Goal: Task Accomplishment & Management: Manage account settings

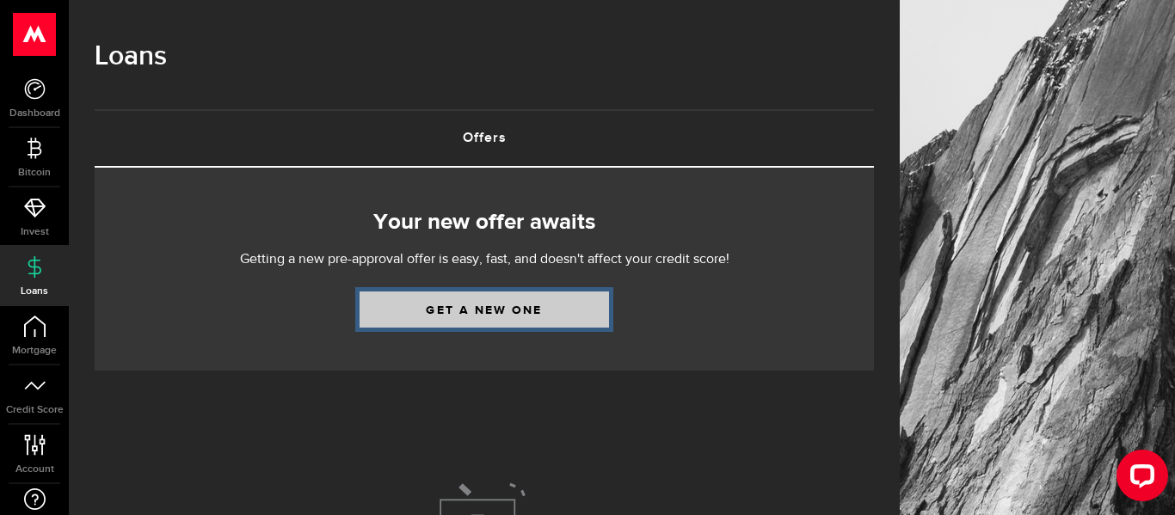
click at [447, 312] on link "Get a new one" at bounding box center [484, 310] width 249 height 36
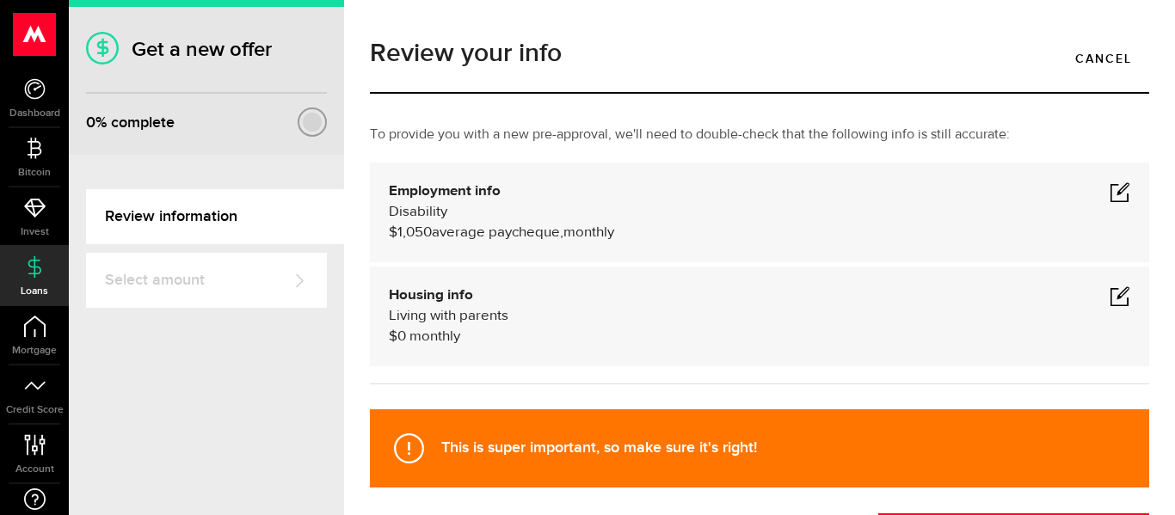
click at [1115, 190] on span at bounding box center [1120, 192] width 21 height 21
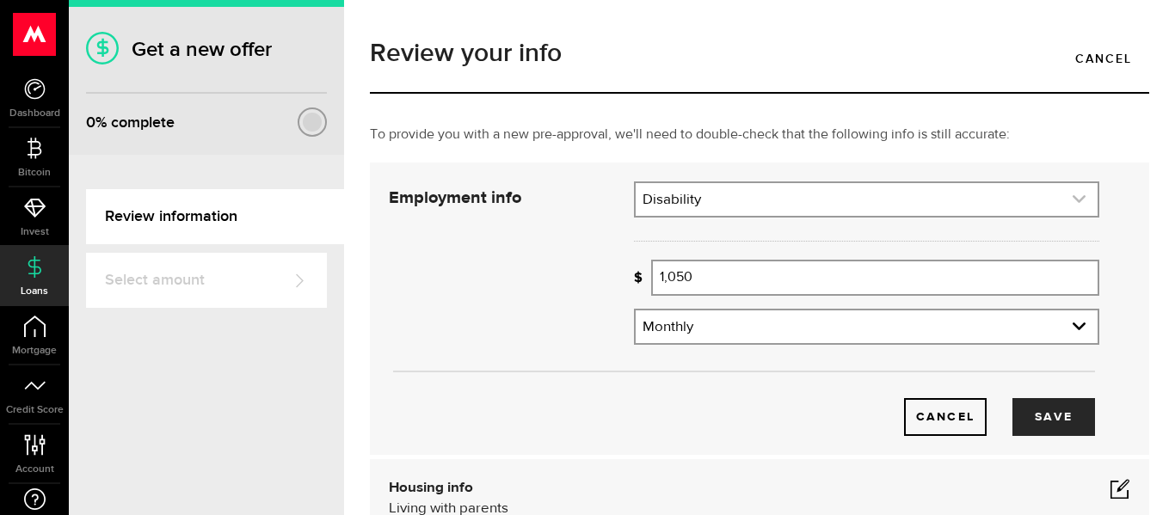
click at [974, 200] on link "expand select" at bounding box center [867, 199] width 462 height 33
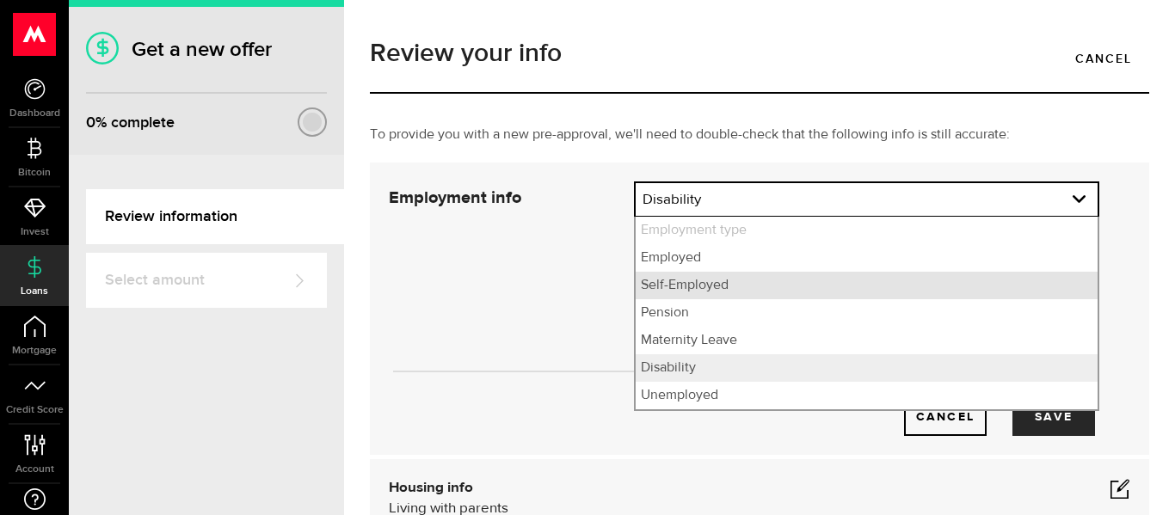
click at [803, 278] on li "Self-Employed" at bounding box center [867, 286] width 462 height 28
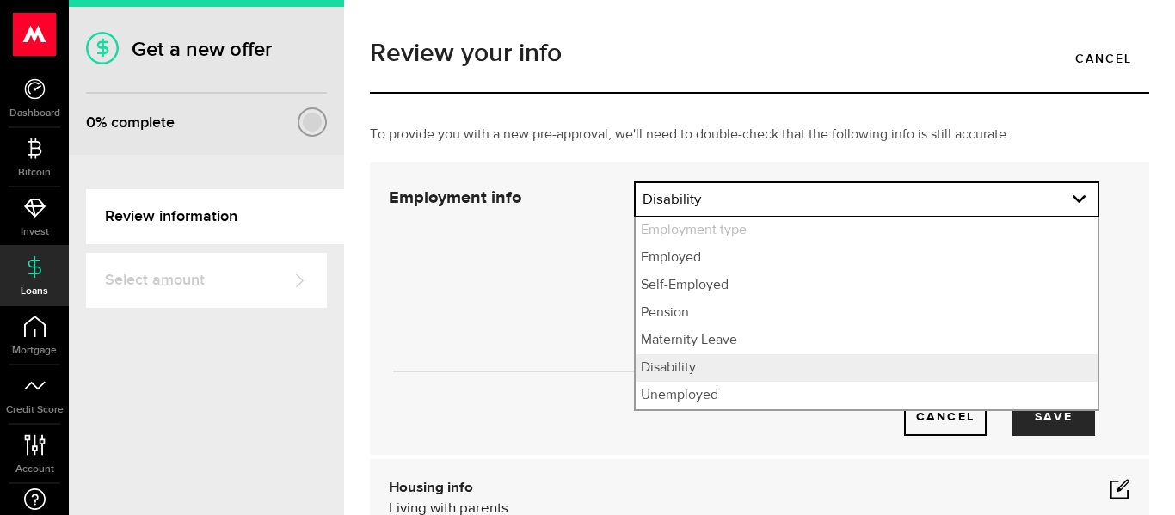
select select "Self-Employed"
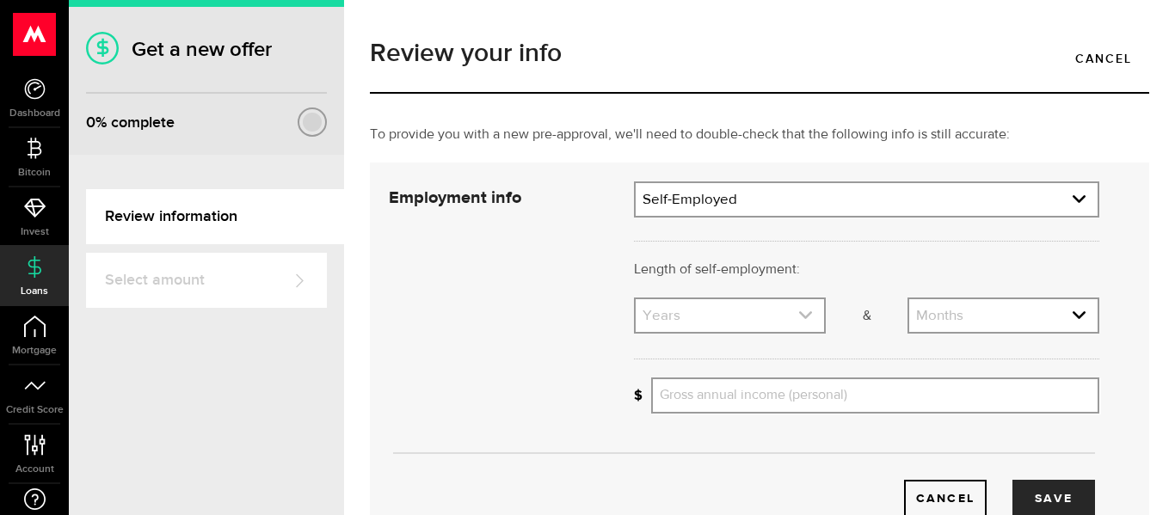
click at [797, 315] on link "expand select" at bounding box center [730, 315] width 188 height 33
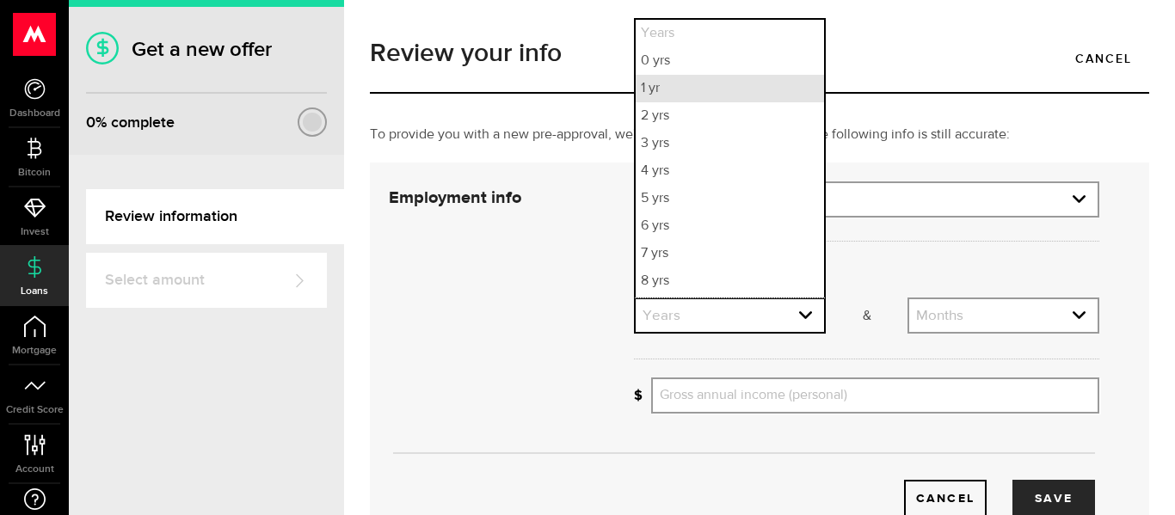
click at [736, 96] on li "1 yr" at bounding box center [730, 89] width 188 height 28
select select "1"
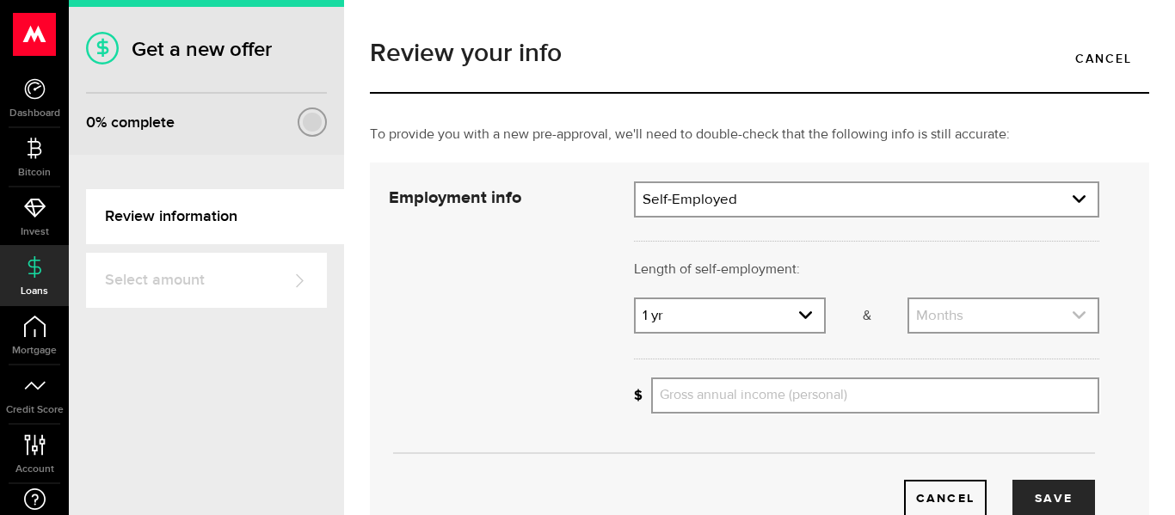
click at [1005, 317] on link "expand select" at bounding box center [1003, 315] width 188 height 33
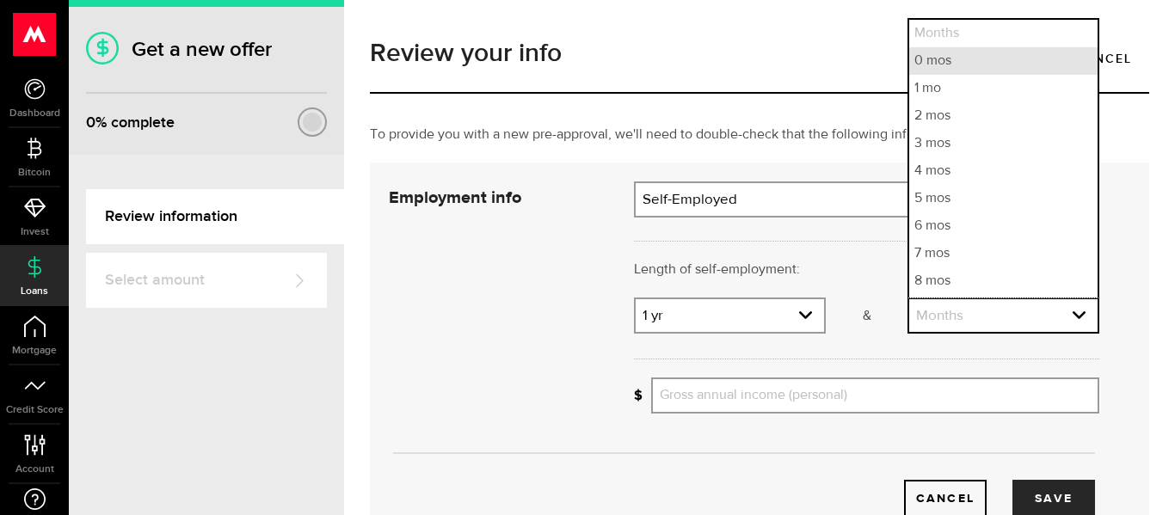
click at [977, 65] on li "0 mos" at bounding box center [1003, 61] width 188 height 28
select select "0"
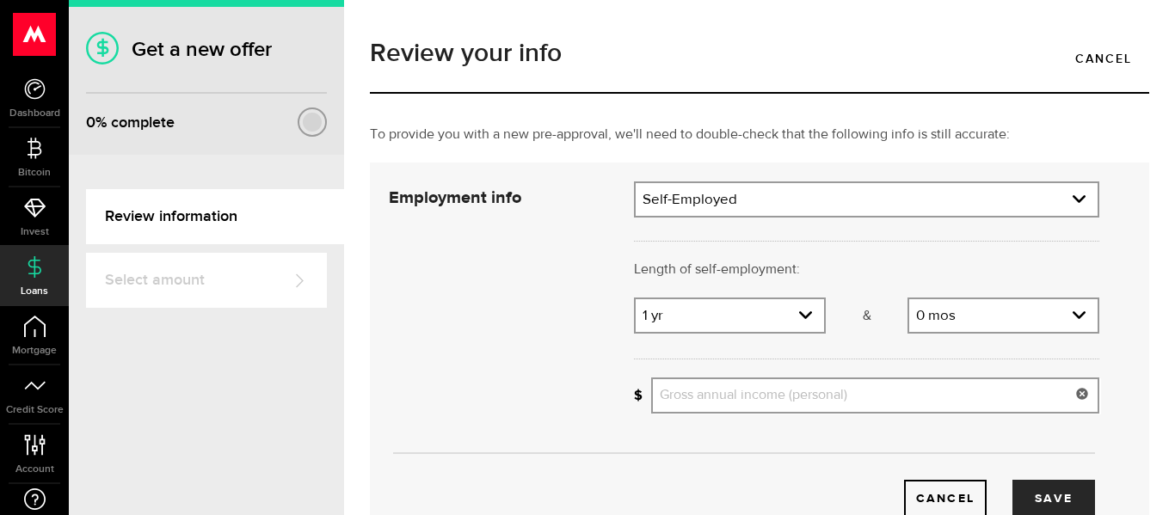
click at [833, 386] on input "Gross annual income (personal)" at bounding box center [875, 396] width 448 height 36
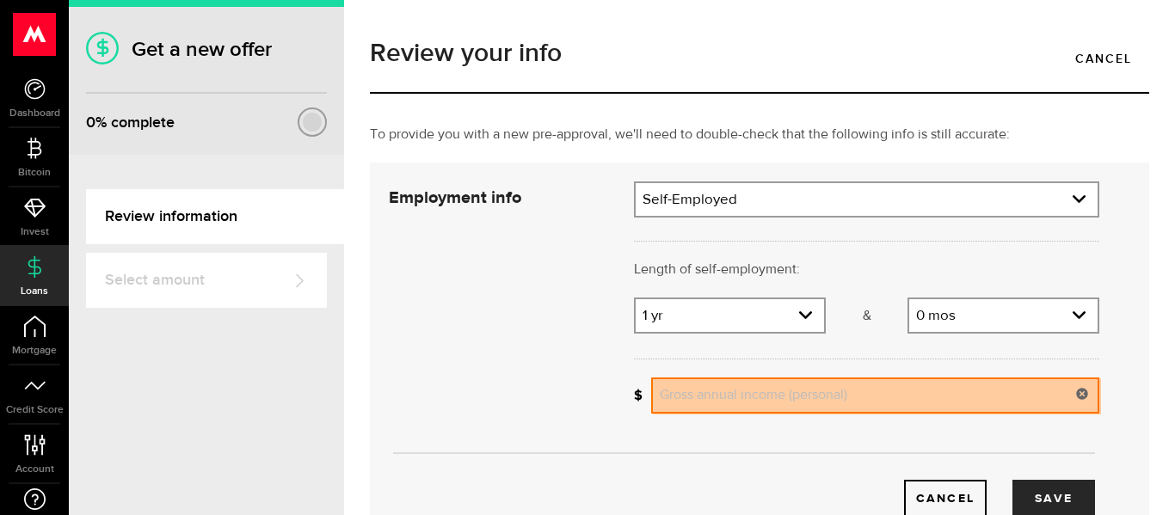
click at [765, 390] on input "Gross annual income (personal)" at bounding box center [875, 396] width 448 height 36
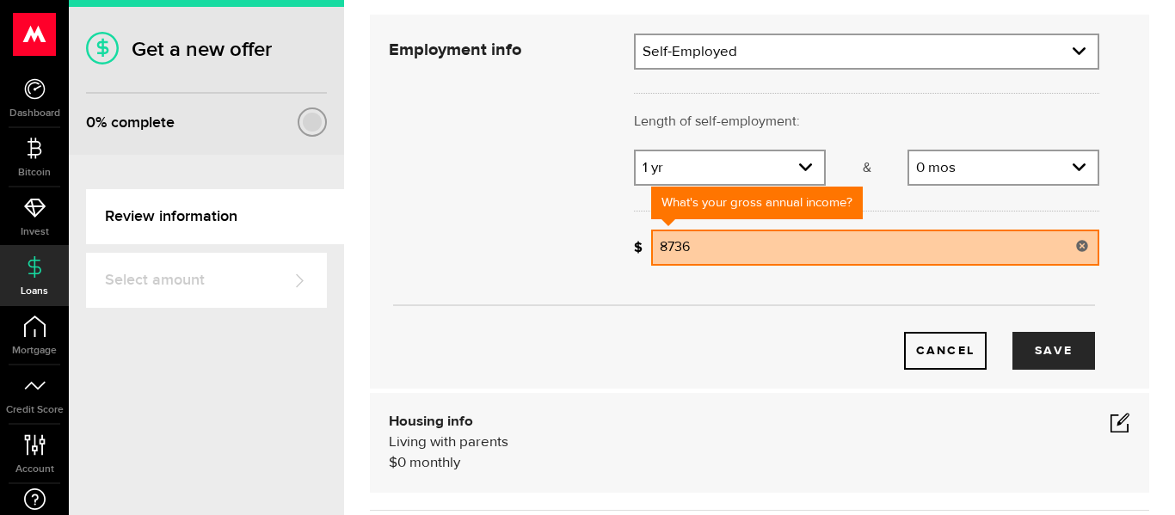
scroll to position [162, 0]
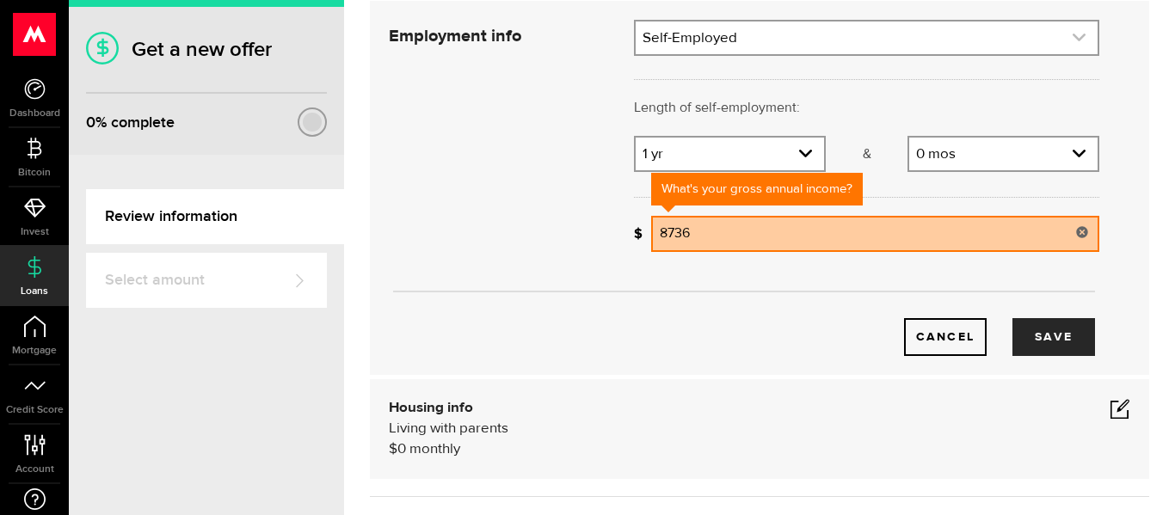
click at [1072, 26] on link "expand select" at bounding box center [867, 38] width 462 height 33
type input "8,736"
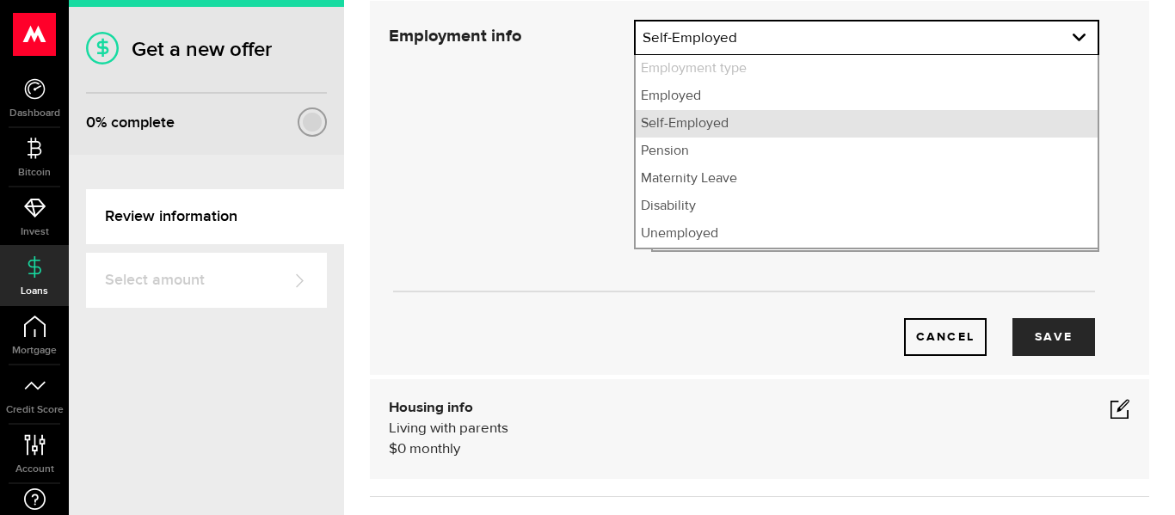
click at [1057, 126] on li "Self-Employed" at bounding box center [867, 124] width 462 height 28
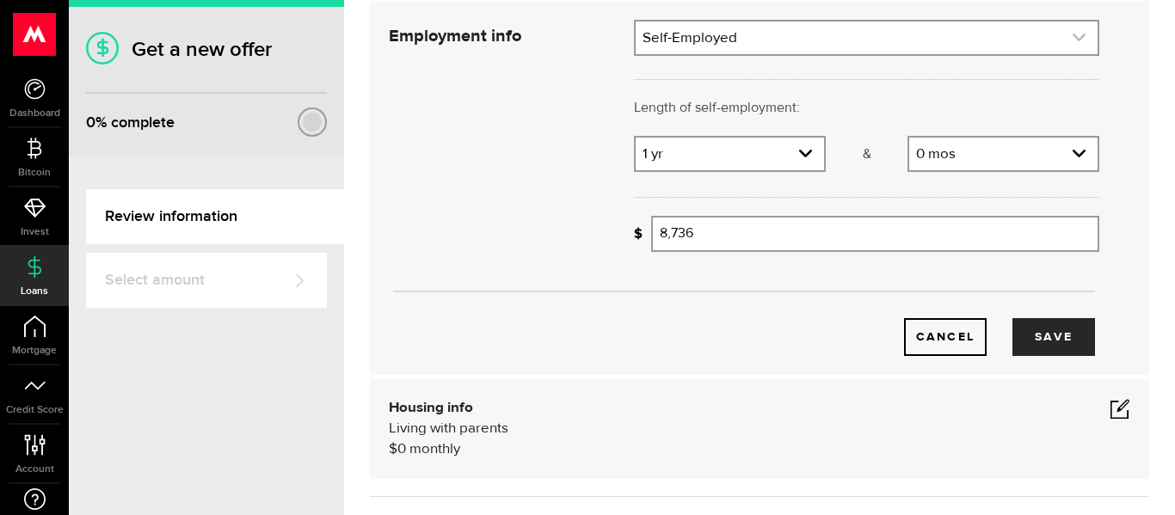
click at [1074, 50] on link "expand select" at bounding box center [867, 38] width 462 height 33
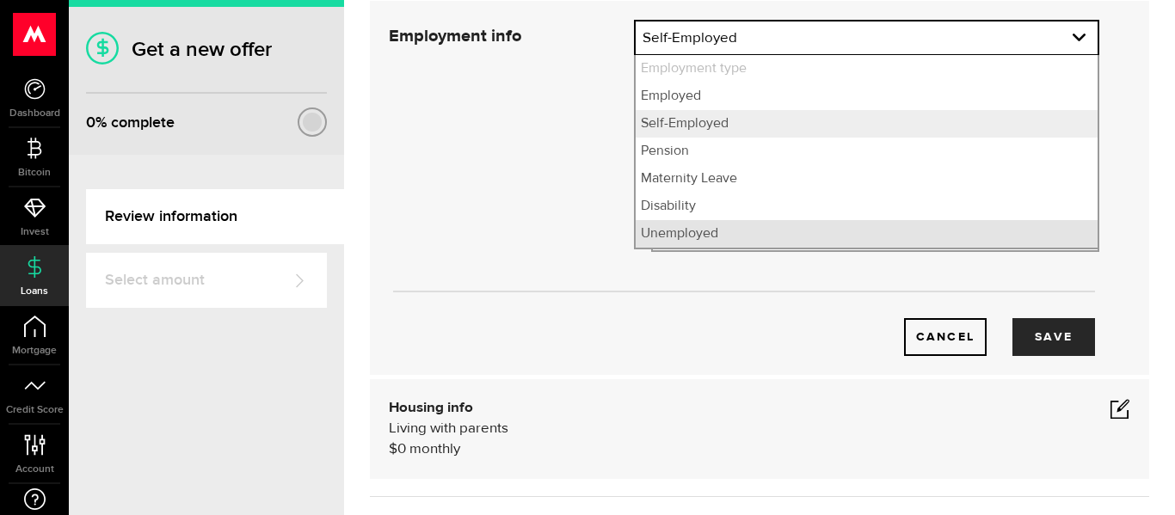
click at [1008, 237] on li "Unemployed" at bounding box center [867, 234] width 462 height 28
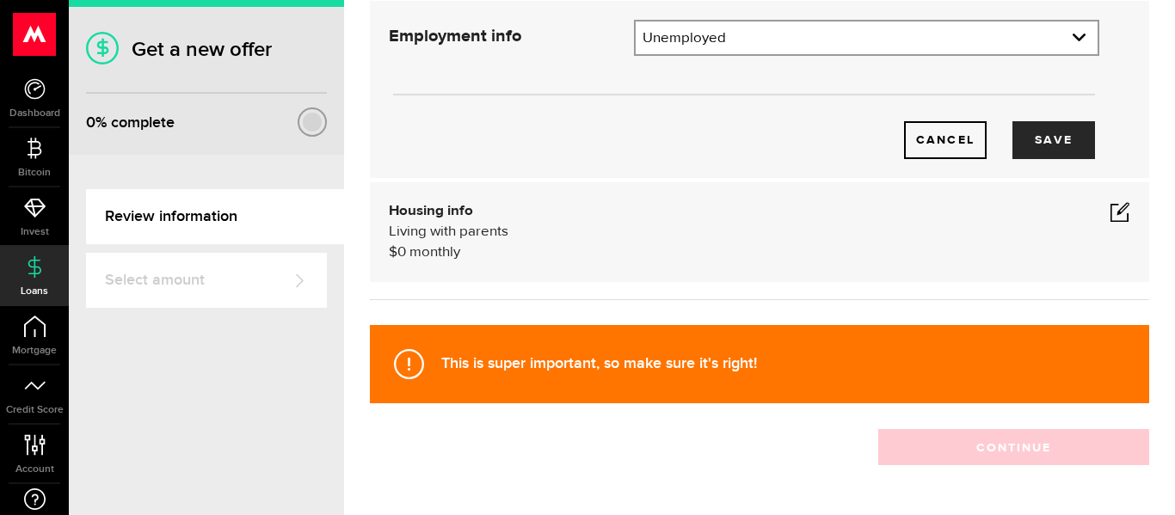
click at [1089, 51] on link "expand select" at bounding box center [867, 38] width 462 height 33
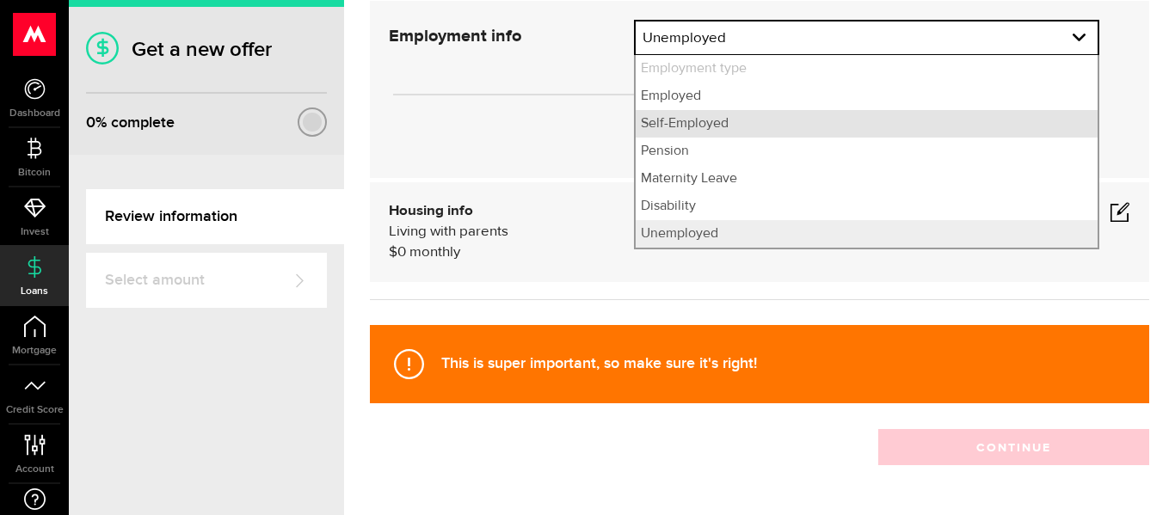
click at [1019, 132] on li "Self-Employed" at bounding box center [867, 124] width 462 height 28
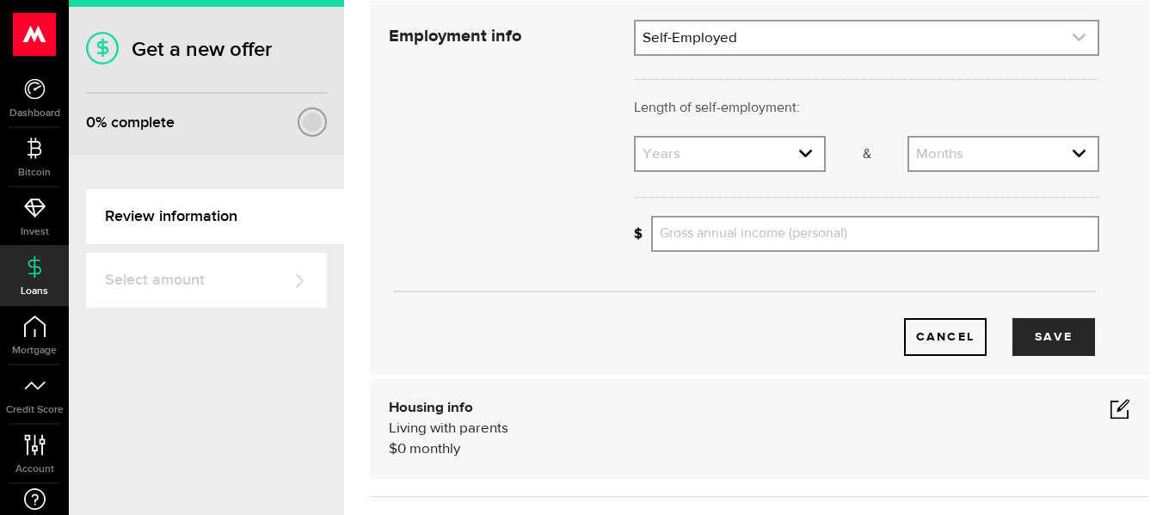
click at [1075, 34] on icon "expand select" at bounding box center [1079, 37] width 15 height 15
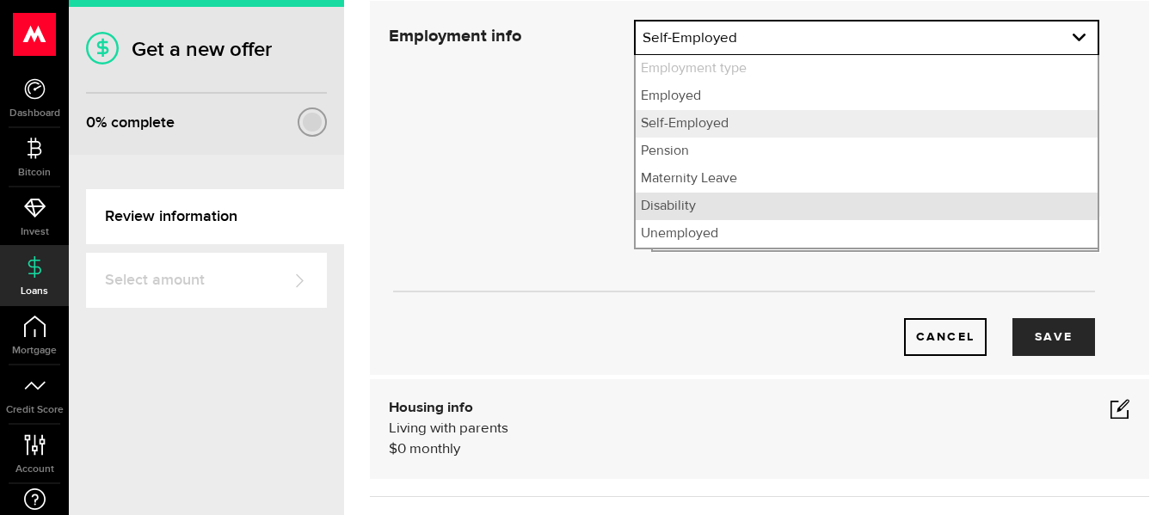
click at [993, 212] on li "Disability" at bounding box center [867, 207] width 462 height 28
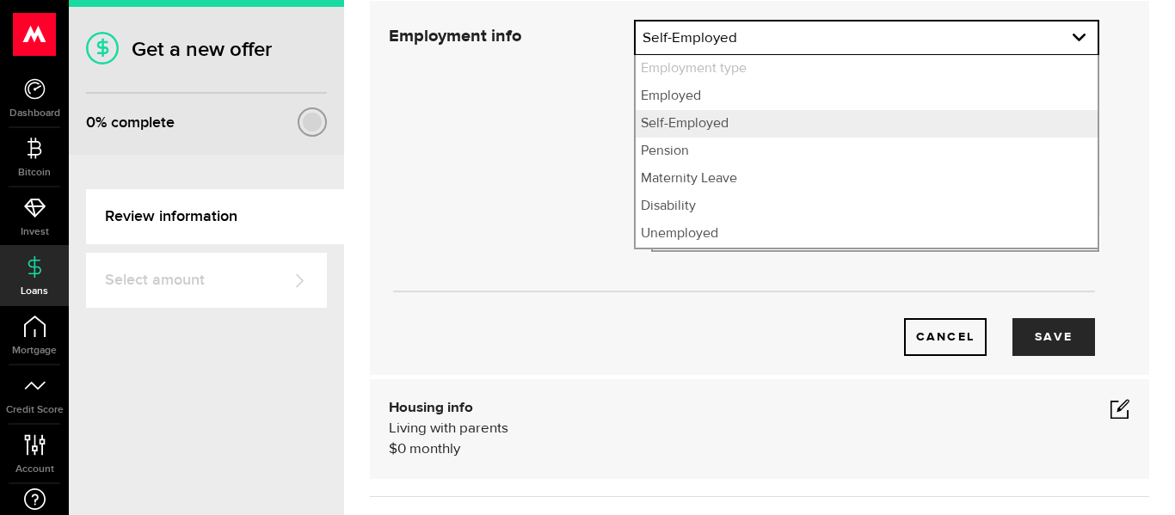
select select "Disability"
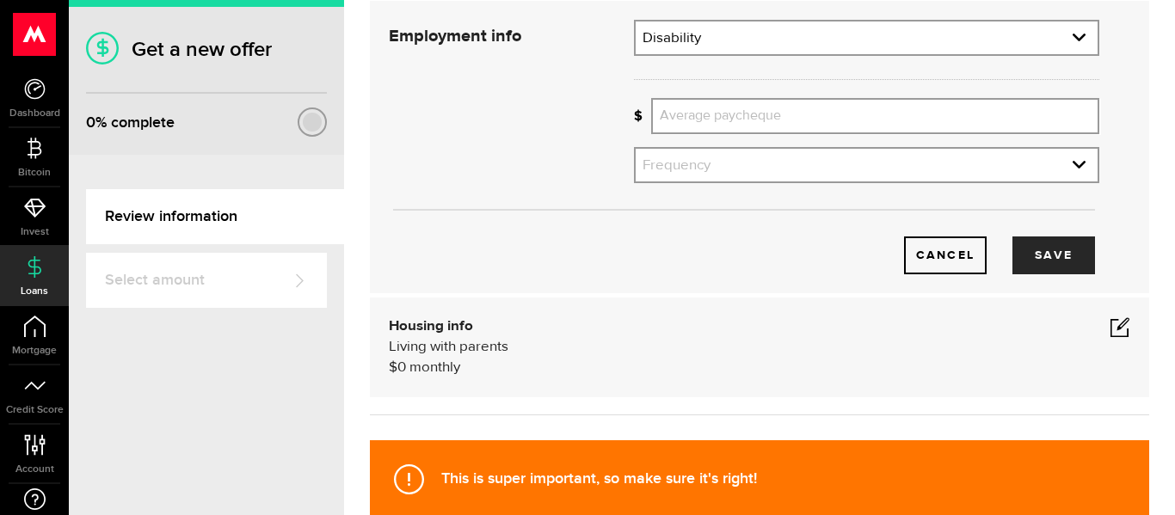
click at [1055, 120] on input "Average paycheque" at bounding box center [875, 116] width 448 height 36
type input "72"
click at [908, 18] on div "Employment info Employed Hourly , 1 year (on maternity leave) $8,736 annually $…" at bounding box center [759, 147] width 779 height 292
click at [904, 28] on link "expand select" at bounding box center [867, 38] width 462 height 33
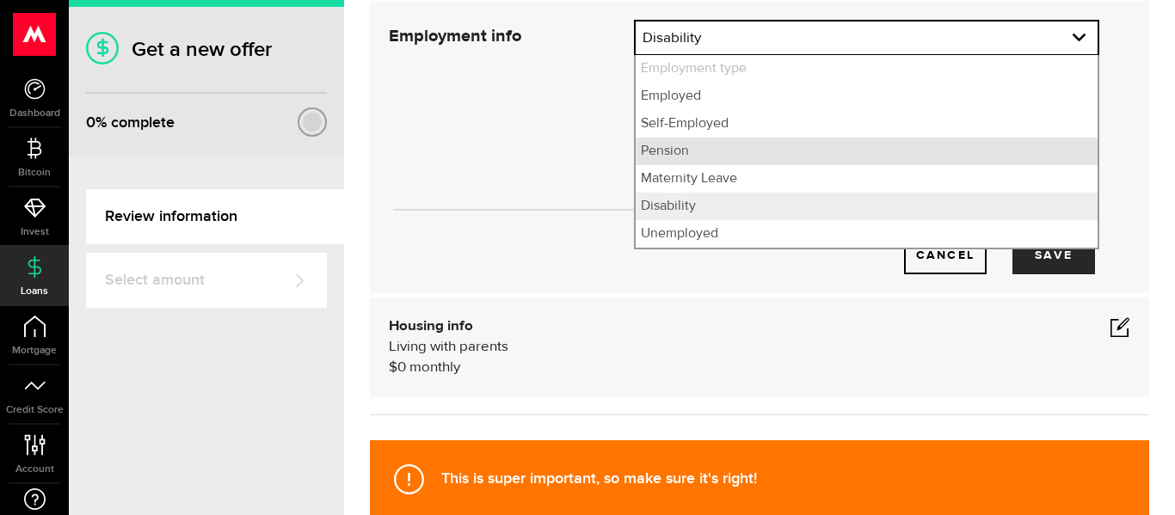
click at [828, 138] on li "Pension" at bounding box center [867, 152] width 462 height 28
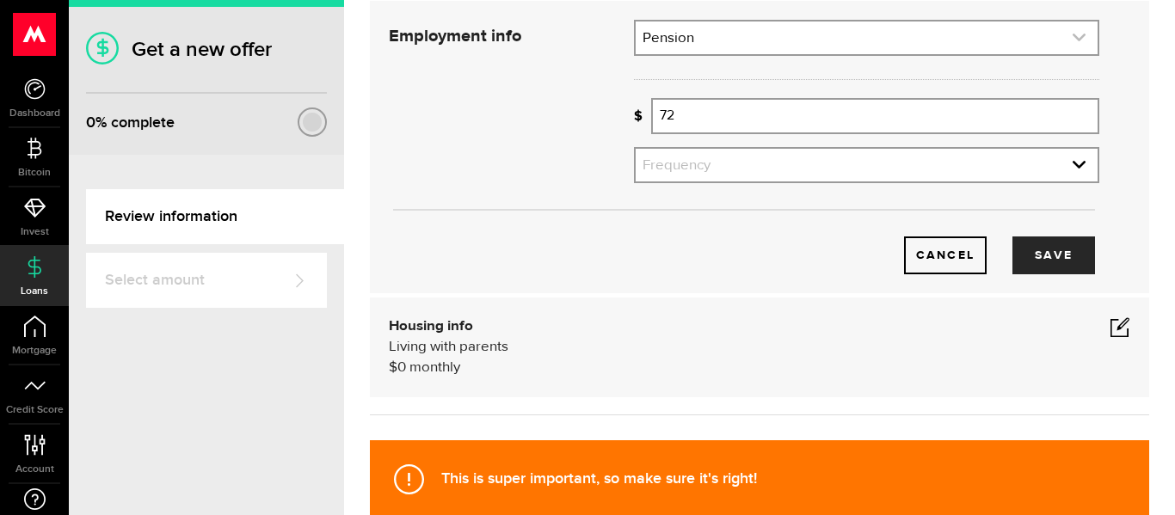
click at [851, 45] on link "expand select" at bounding box center [867, 38] width 462 height 33
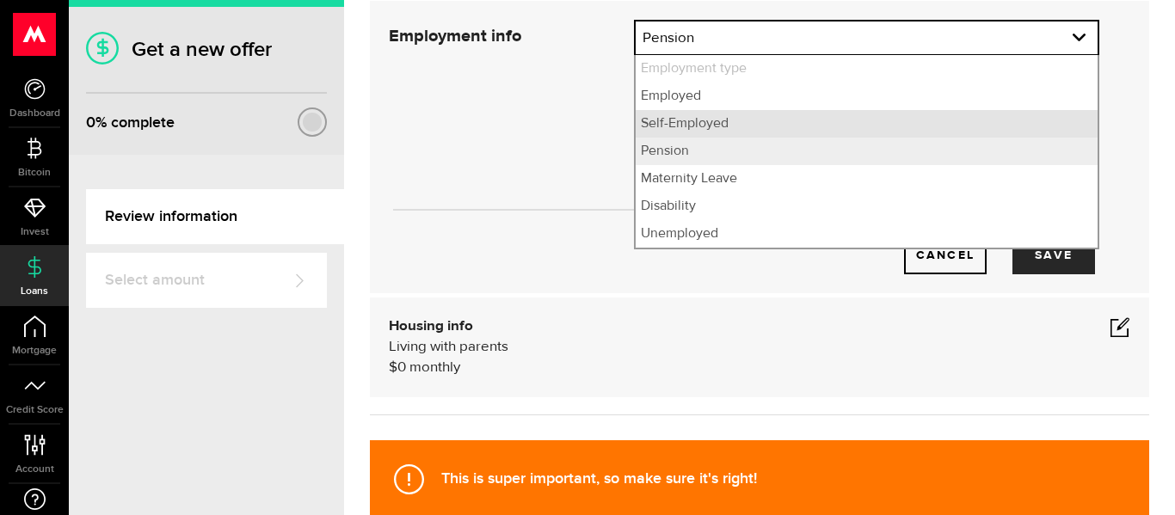
click at [829, 115] on li "Self-Employed" at bounding box center [867, 124] width 462 height 28
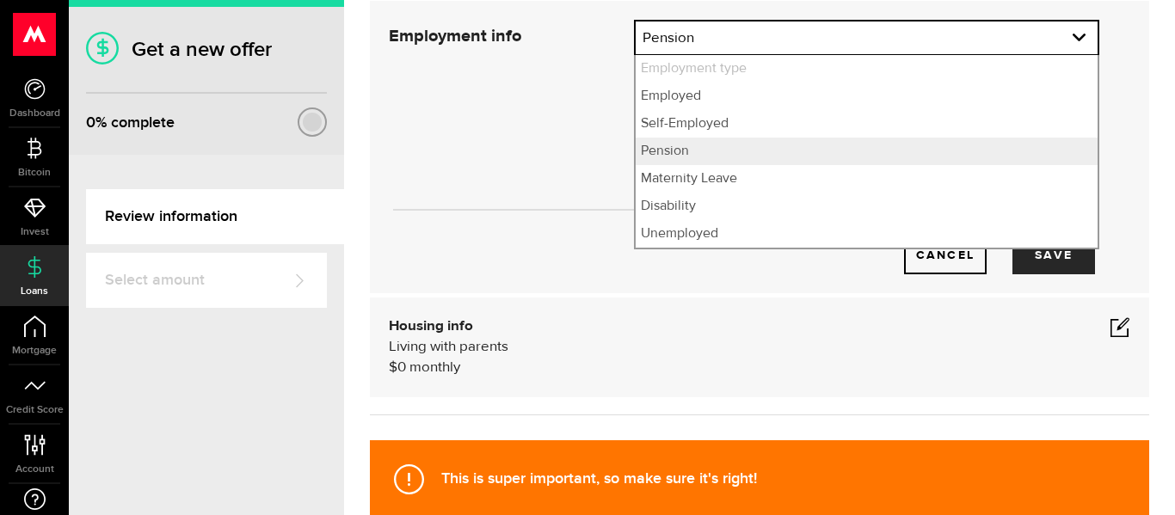
select select "Self-Employed"
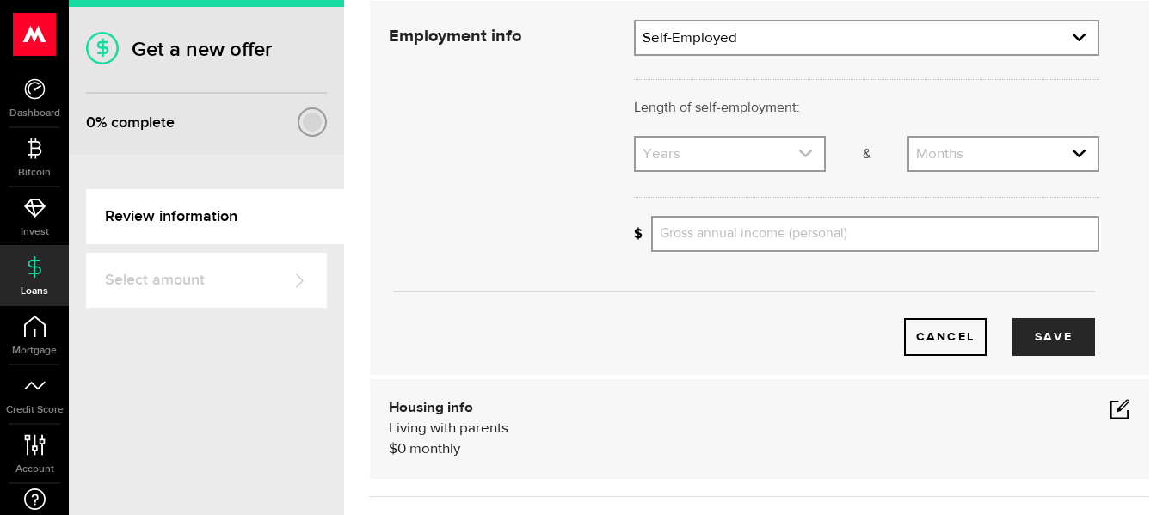
click at [741, 157] on link "expand select" at bounding box center [730, 154] width 188 height 33
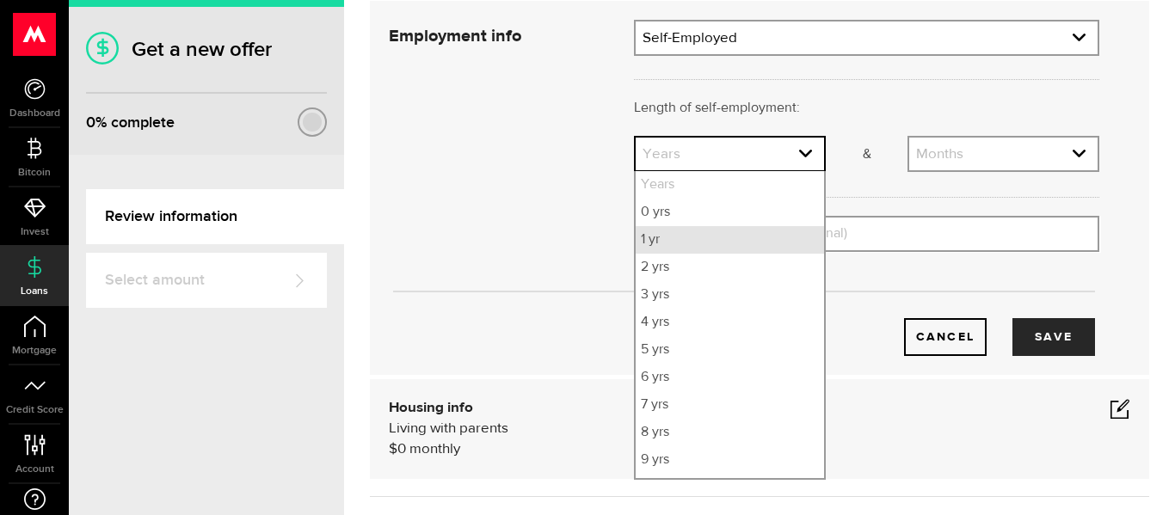
click at [728, 244] on li "1 yr" at bounding box center [730, 240] width 188 height 28
select select "1"
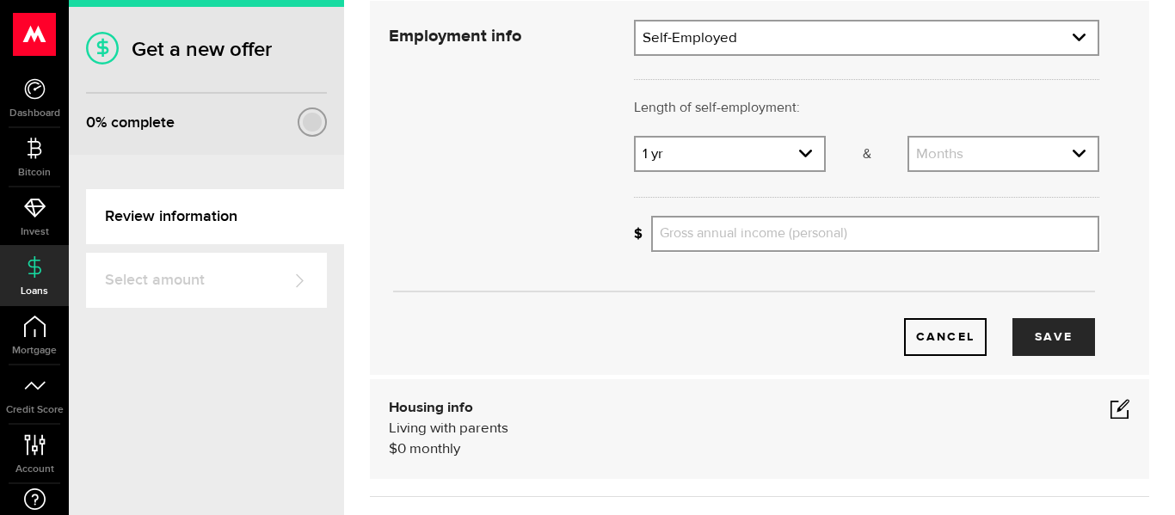
click at [980, 170] on div "Months Months 0 mos 1 mo 2 mos 3 mos 4 mos 5 mos 6 mos 7 mos 8 mos 9 mos 10 mos…" at bounding box center [1004, 154] width 192 height 36
click at [983, 150] on link "expand select" at bounding box center [1003, 154] width 188 height 33
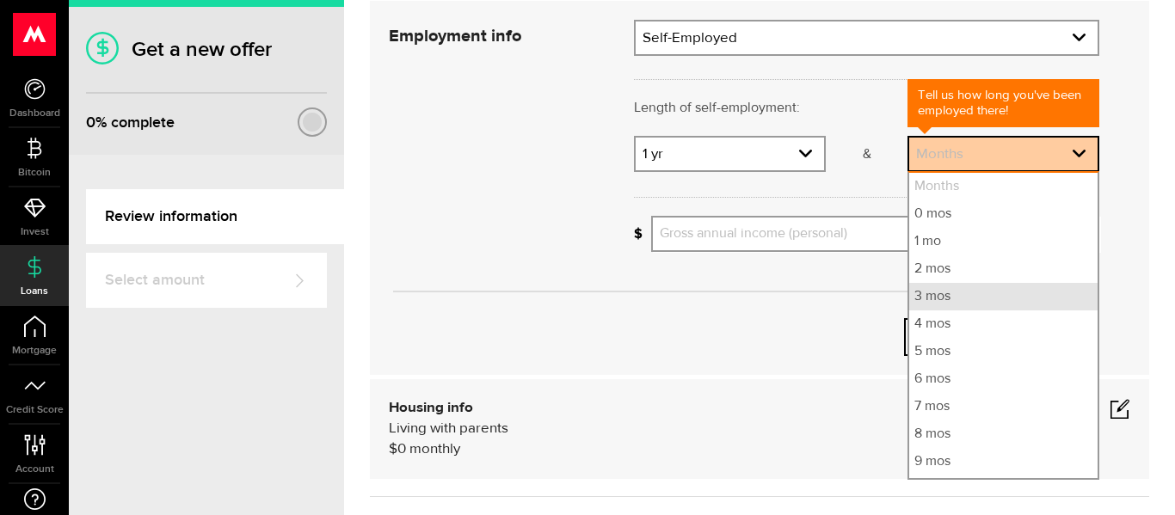
click at [947, 301] on li "3 mos" at bounding box center [1003, 297] width 188 height 28
select select "3"
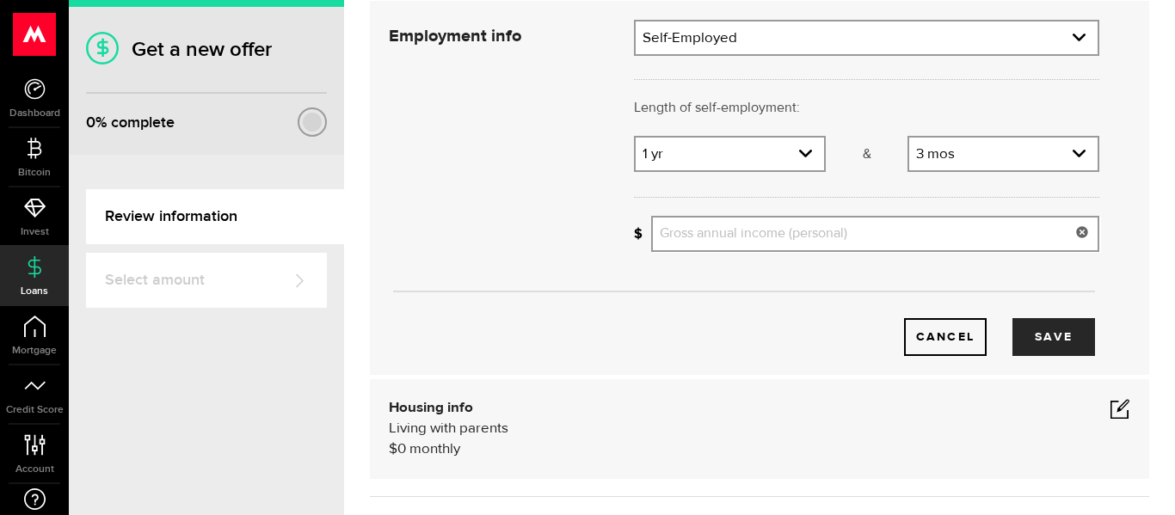
click at [800, 245] on input "Gross annual income (personal)" at bounding box center [875, 234] width 448 height 36
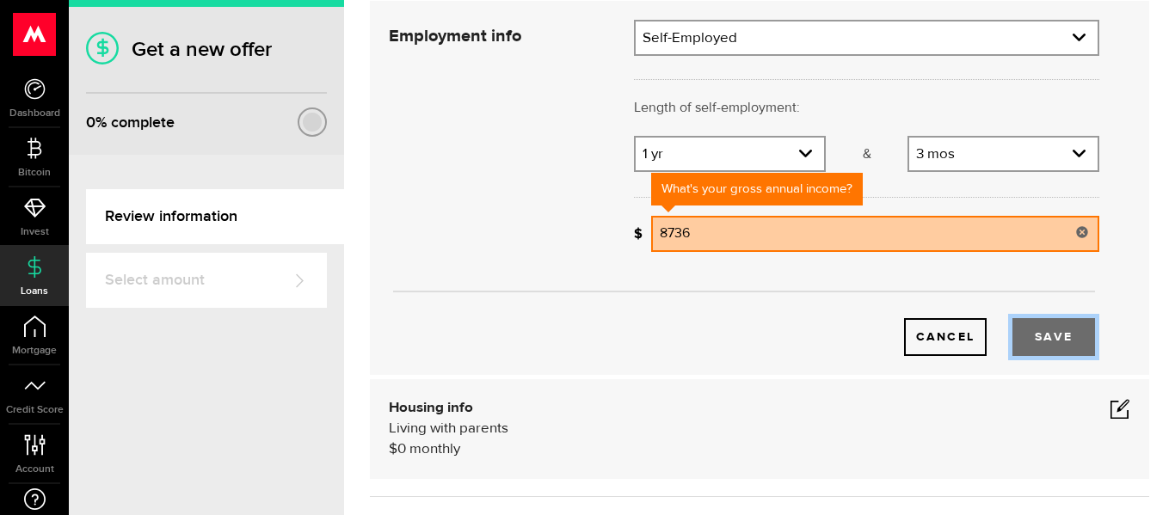
click at [1048, 328] on button "Save" at bounding box center [1053, 337] width 83 height 38
type input "8,736"
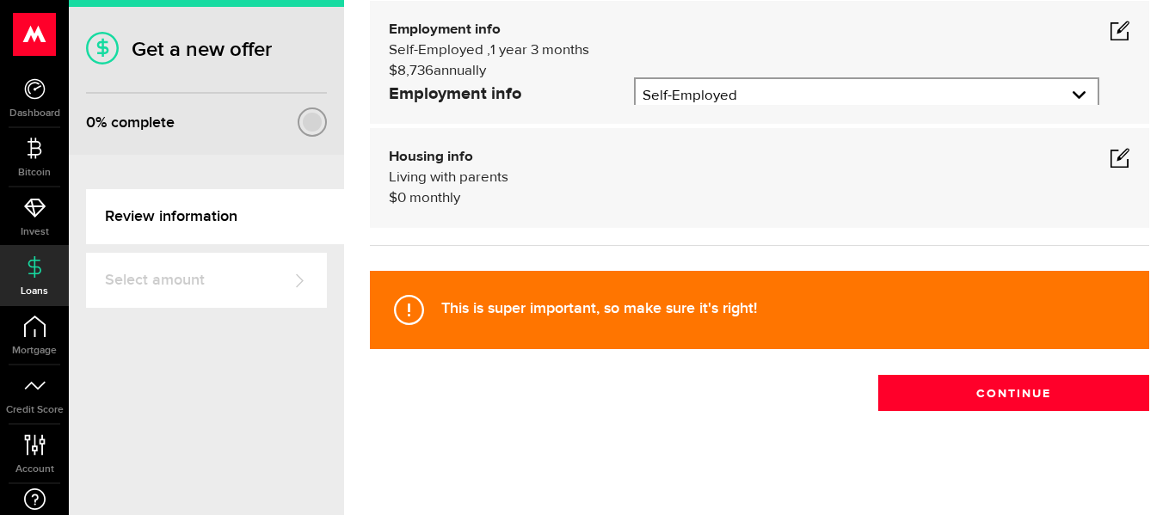
scroll to position [145, 0]
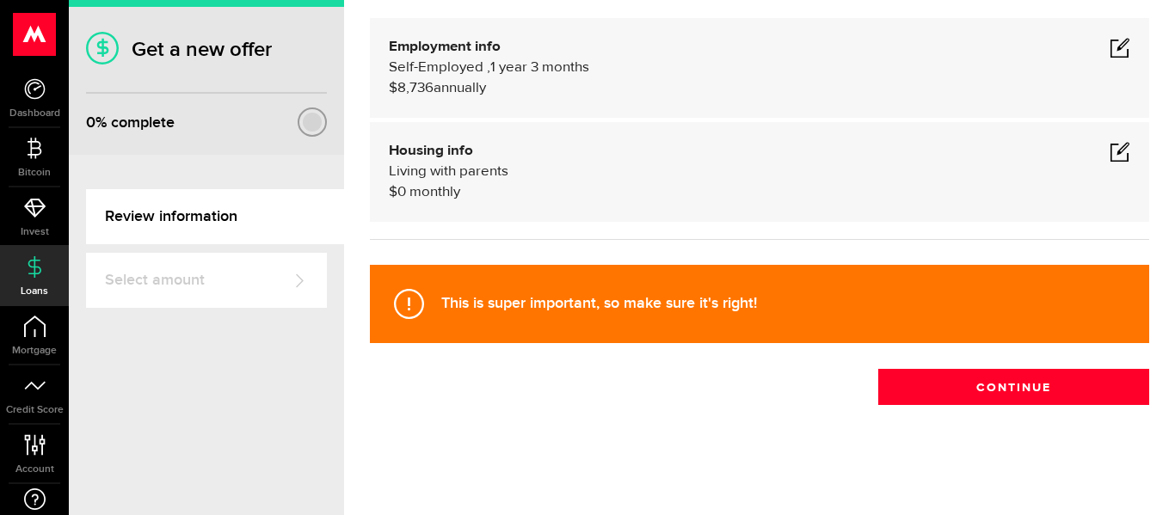
click at [1130, 148] on div "Housing info Living with parents $ 0 monthly Housing info Residential status Wh…" at bounding box center [759, 172] width 779 height 100
click at [1117, 150] on span at bounding box center [1120, 151] width 21 height 21
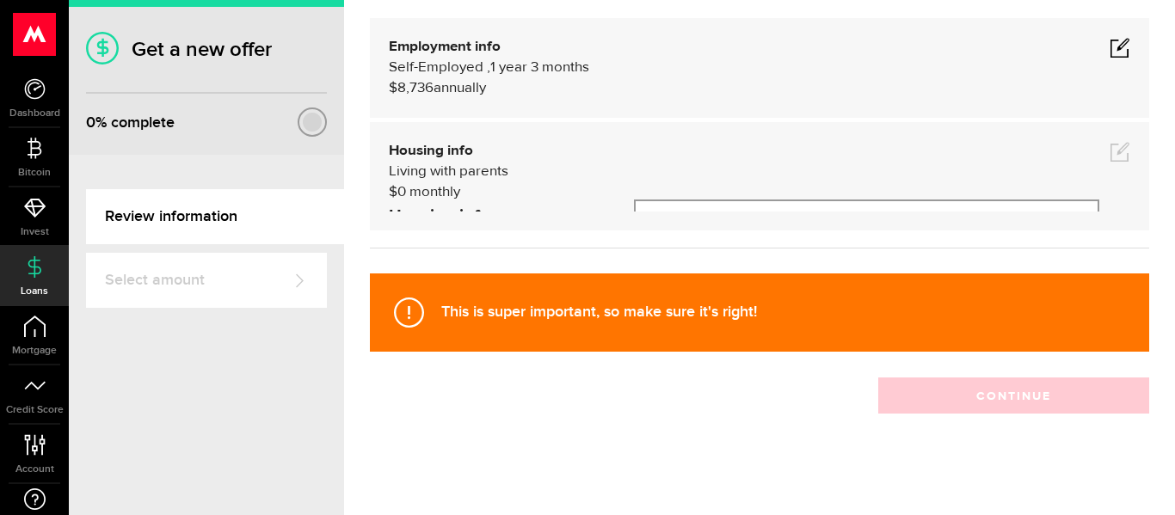
scroll to position [162, 0]
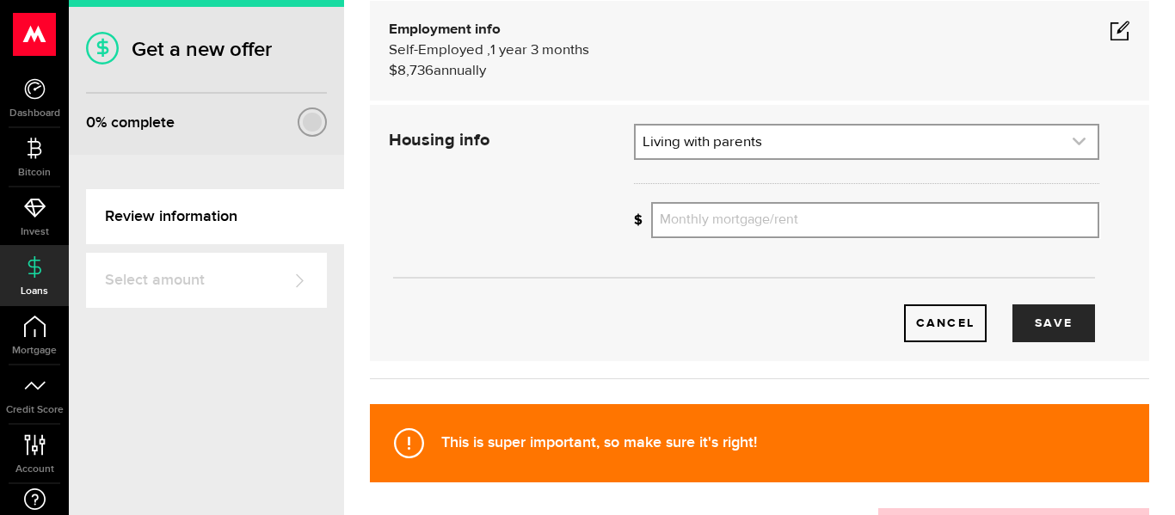
click at [865, 141] on link "expand select" at bounding box center [867, 142] width 462 height 33
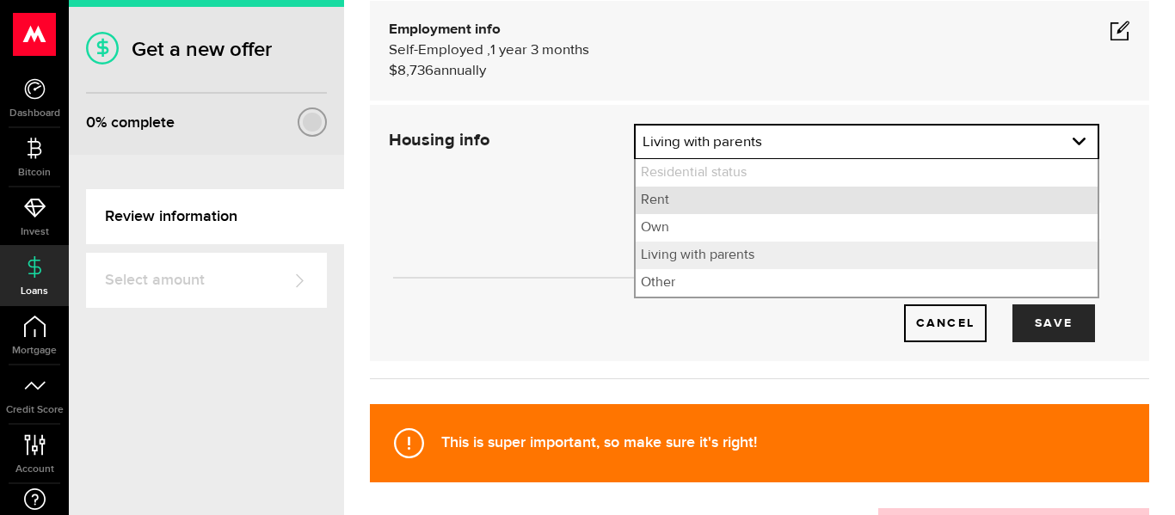
click at [808, 192] on li "Rent" at bounding box center [867, 201] width 462 height 28
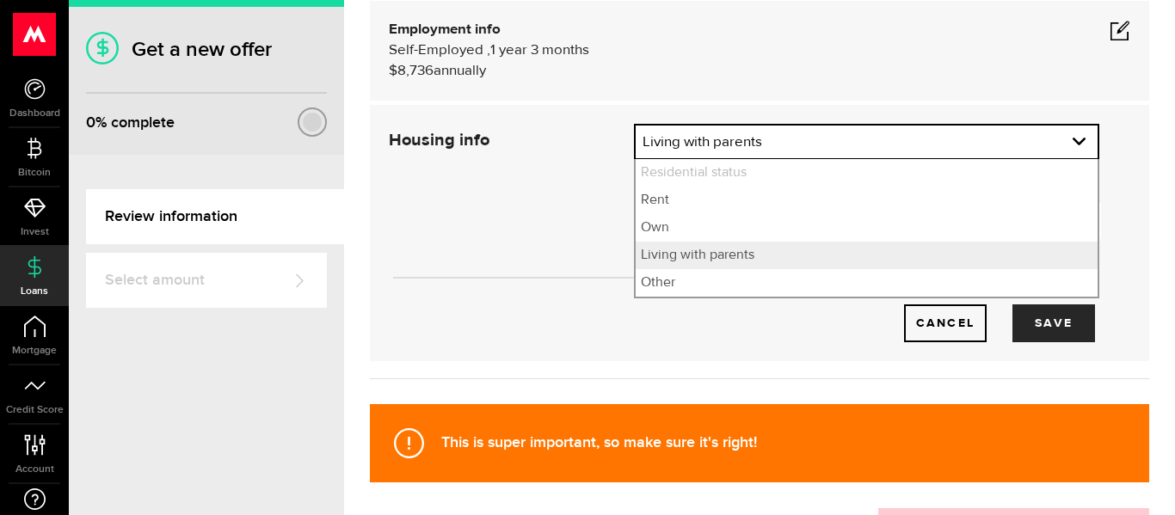
select select "Rent"
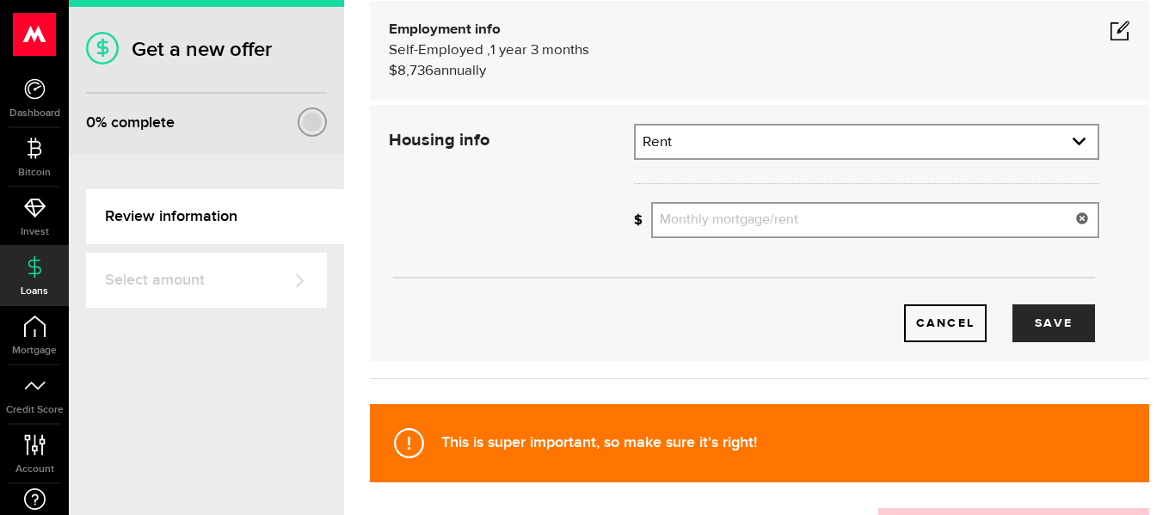
click at [807, 213] on input "Monthly mortgage/rent" at bounding box center [875, 220] width 448 height 36
type input "320"
click at [751, 265] on div "Cancel Save" at bounding box center [744, 296] width 762 height 91
click at [1063, 317] on button "Save" at bounding box center [1053, 324] width 83 height 38
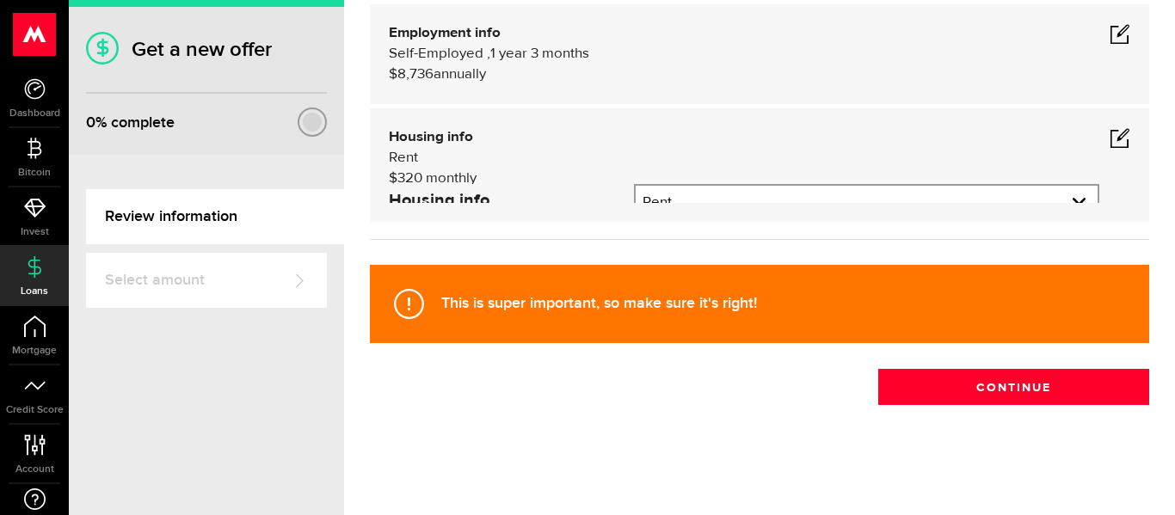
scroll to position [145, 0]
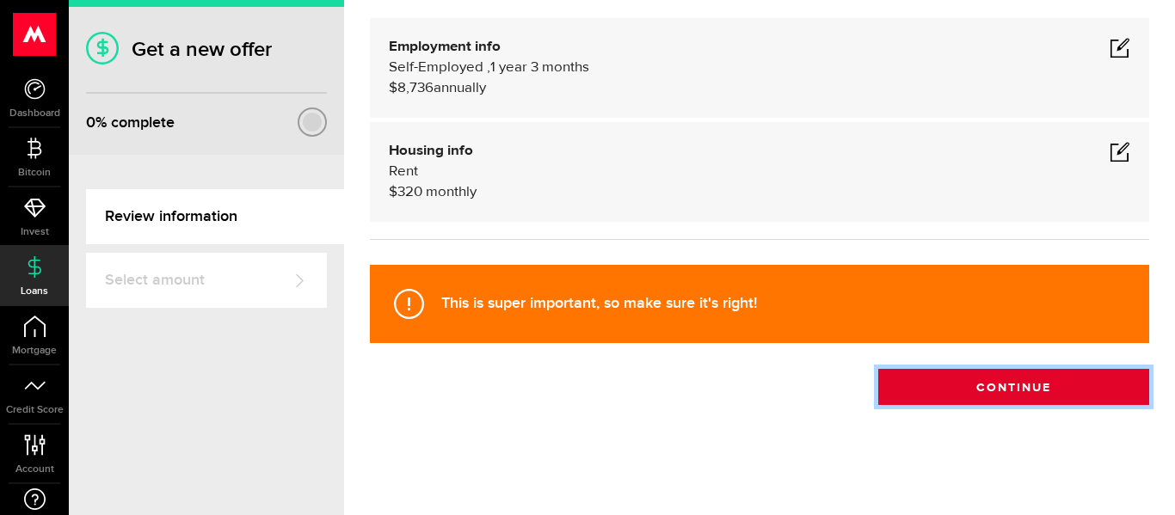
click at [992, 395] on button "Continue" at bounding box center [1013, 387] width 271 height 36
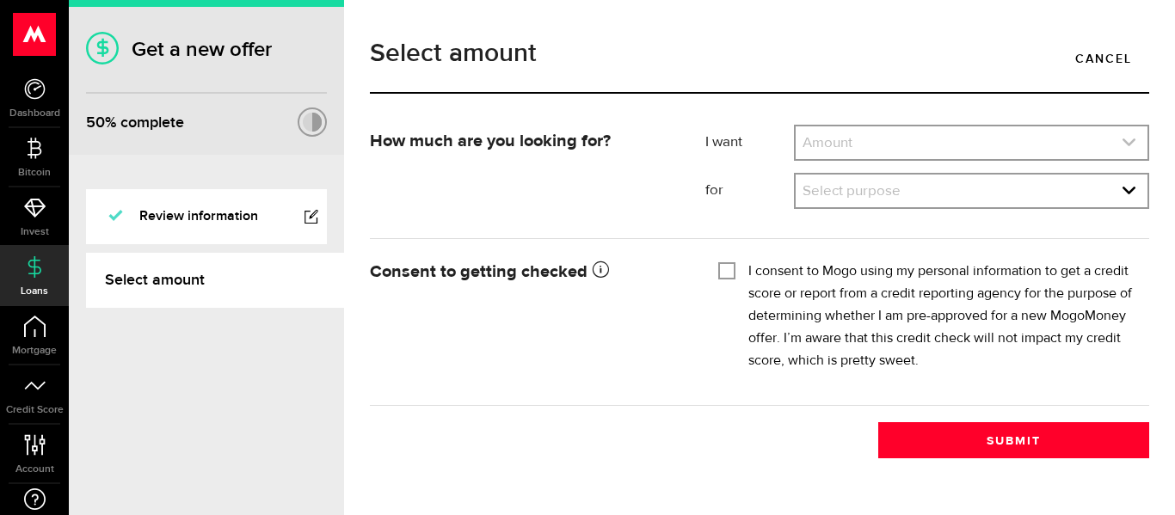
click at [873, 133] on link "expand select" at bounding box center [972, 142] width 352 height 33
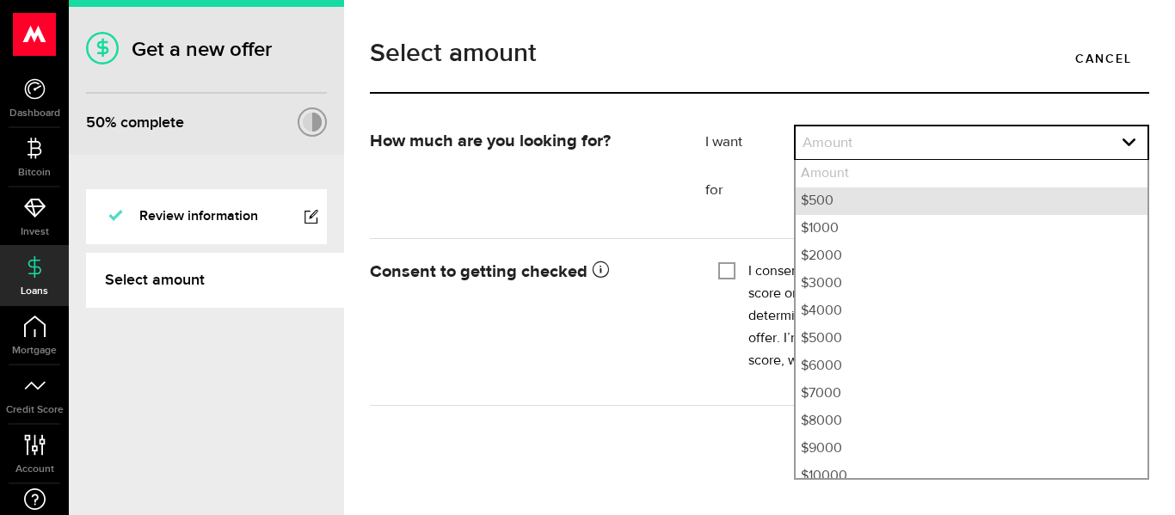
click at [847, 202] on li "$500" at bounding box center [972, 202] width 352 height 28
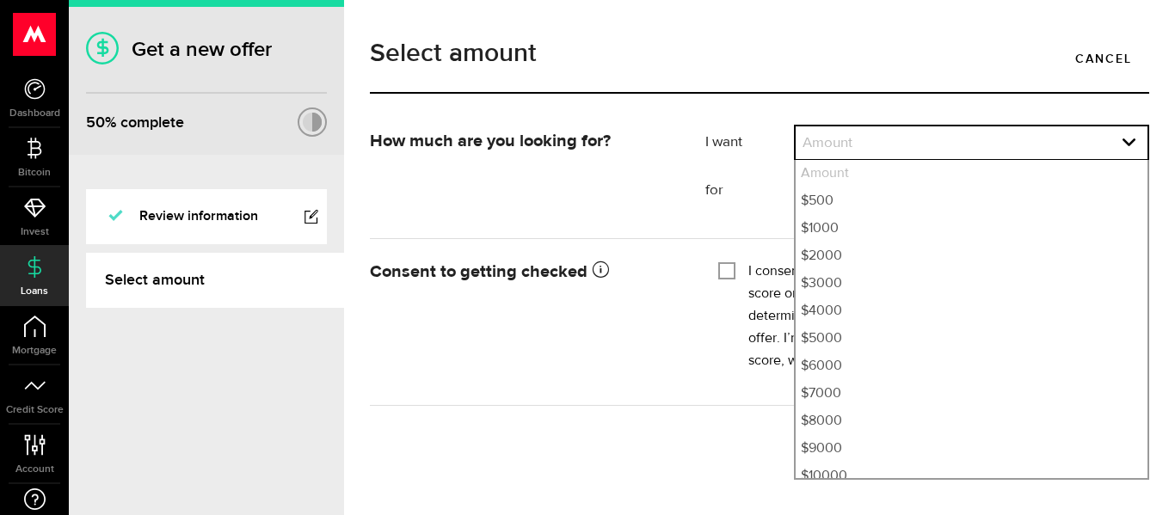
select select "500"
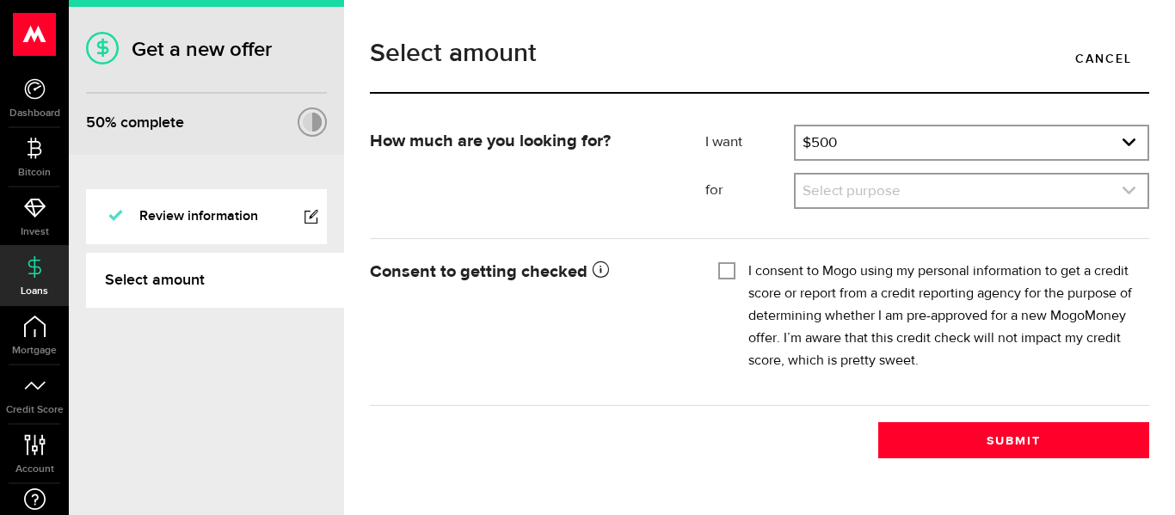
click at [848, 196] on link "expand select" at bounding box center [972, 191] width 352 height 33
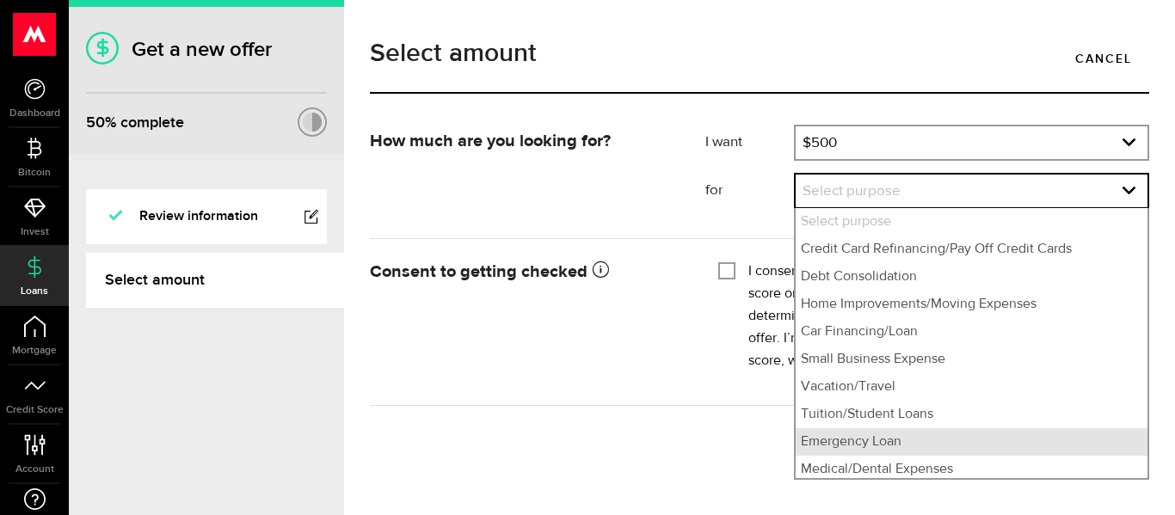
scroll to position [60, 0]
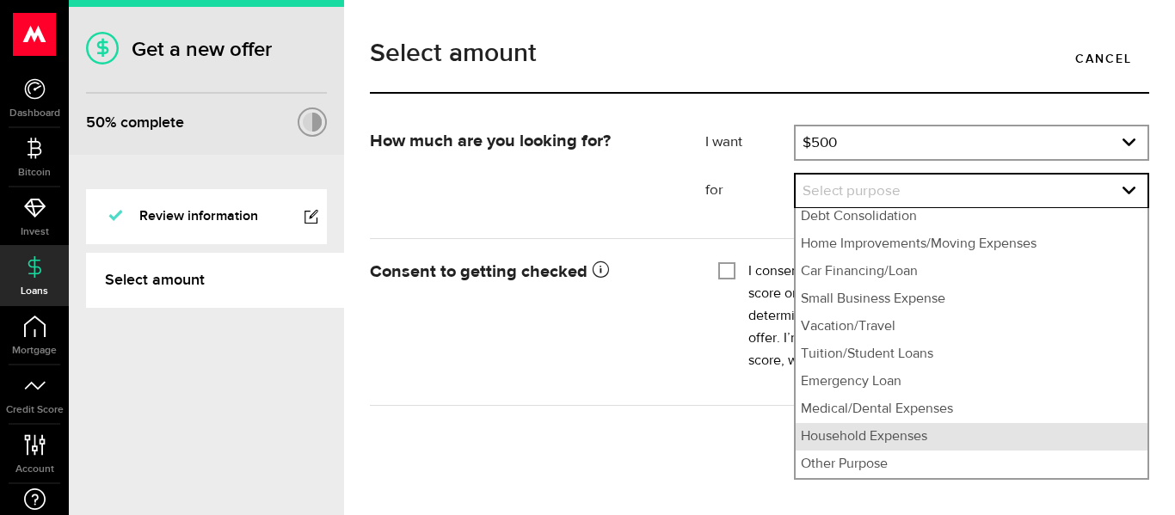
click at [940, 435] on li "Household Expenses" at bounding box center [972, 437] width 352 height 28
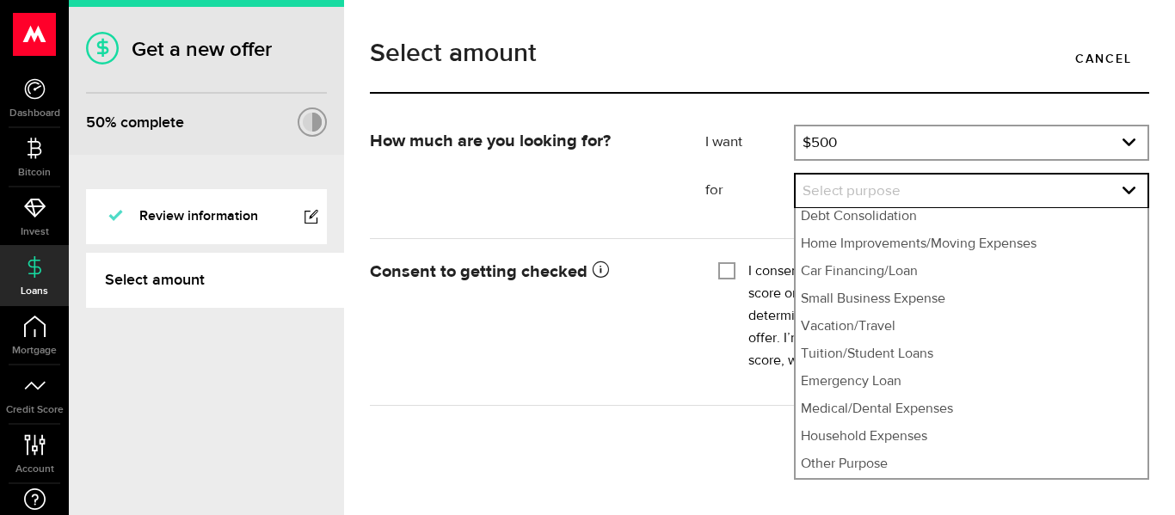
select select "Household Expenses"
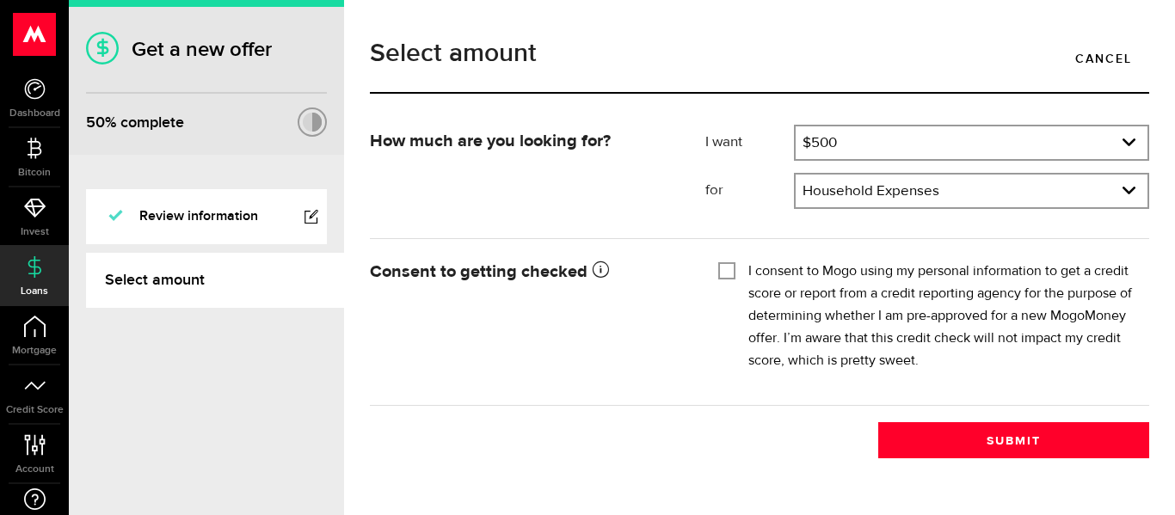
click at [721, 274] on input "I consent to Mogo using my personal information to get a credit score or report…" at bounding box center [726, 269] width 17 height 17
checkbox input "true"
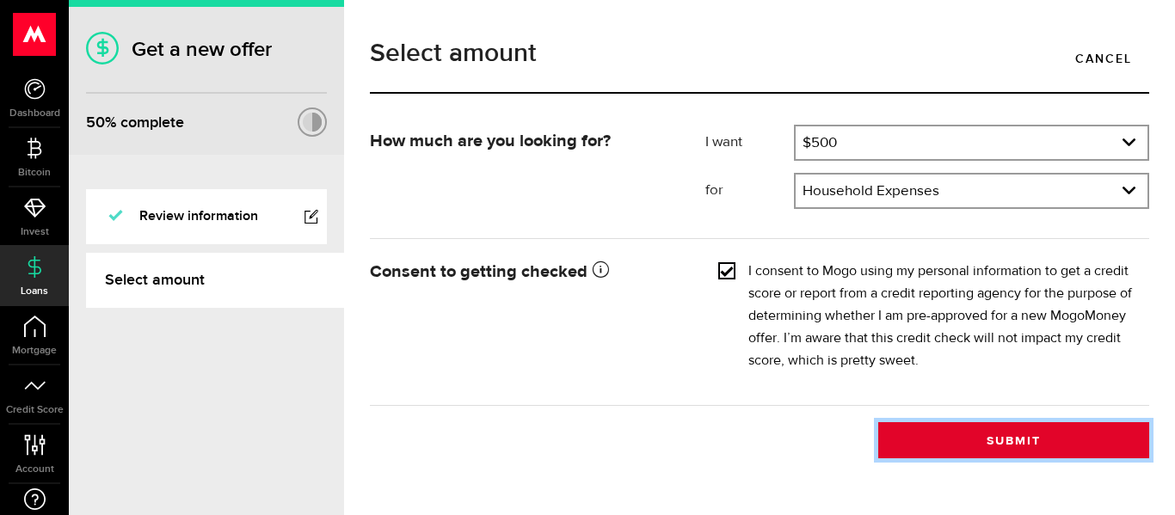
click at [963, 446] on button "Submit" at bounding box center [1013, 440] width 271 height 36
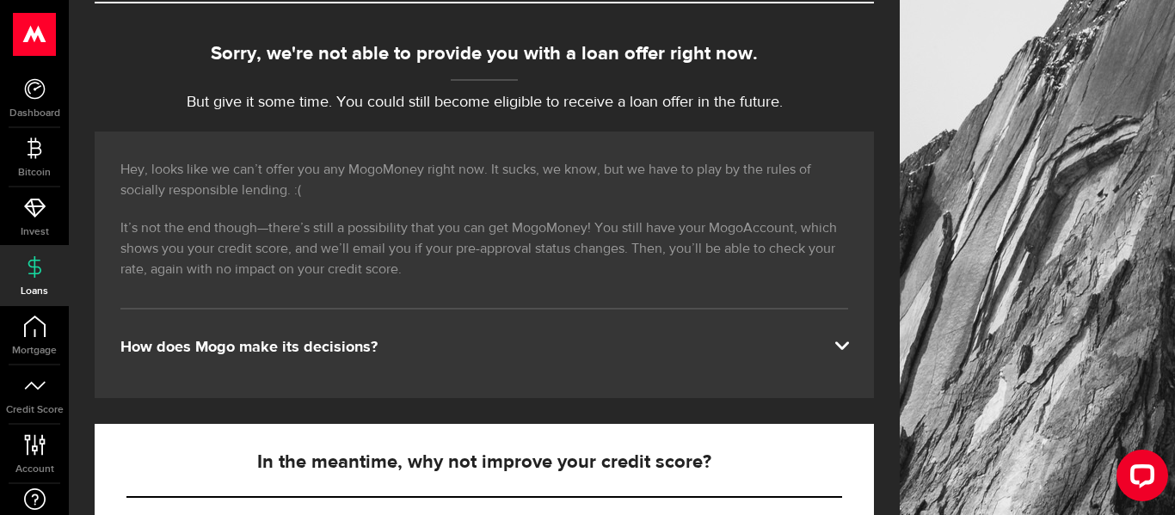
scroll to position [166, 0]
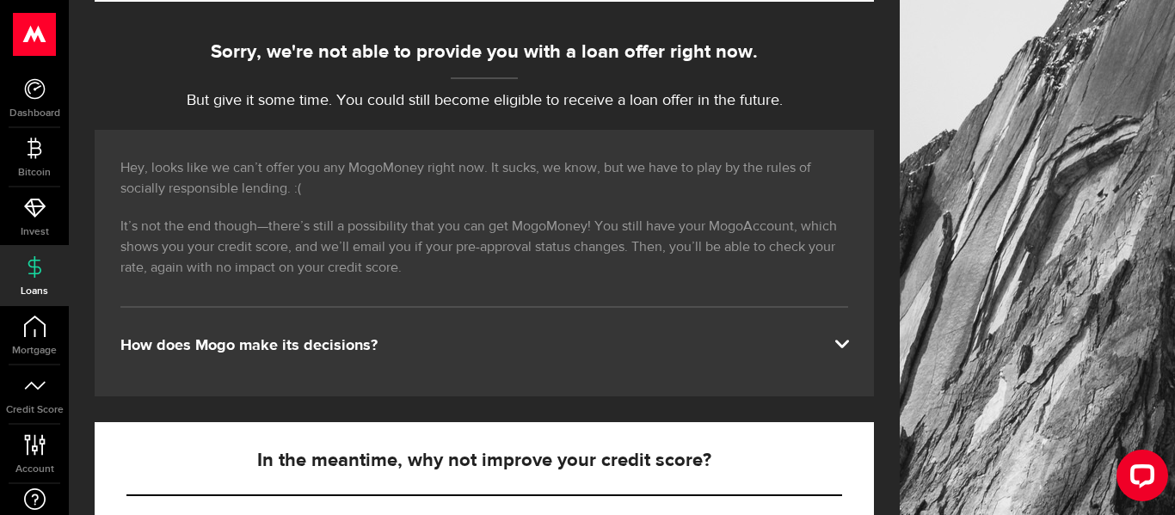
click at [545, 342] on div "How does Mogo make its decisions?" at bounding box center [484, 345] width 728 height 21
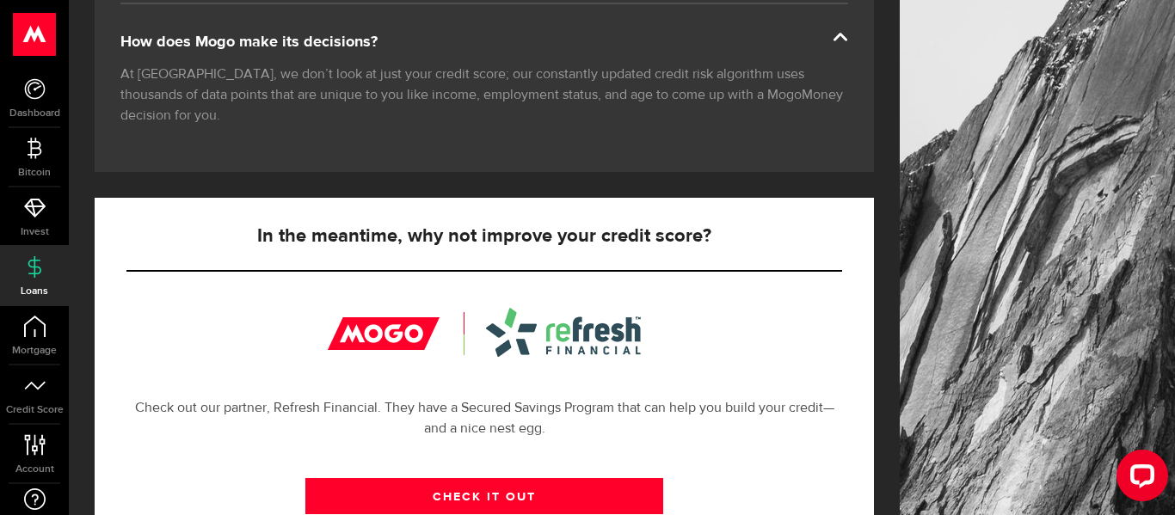
scroll to position [477, 0]
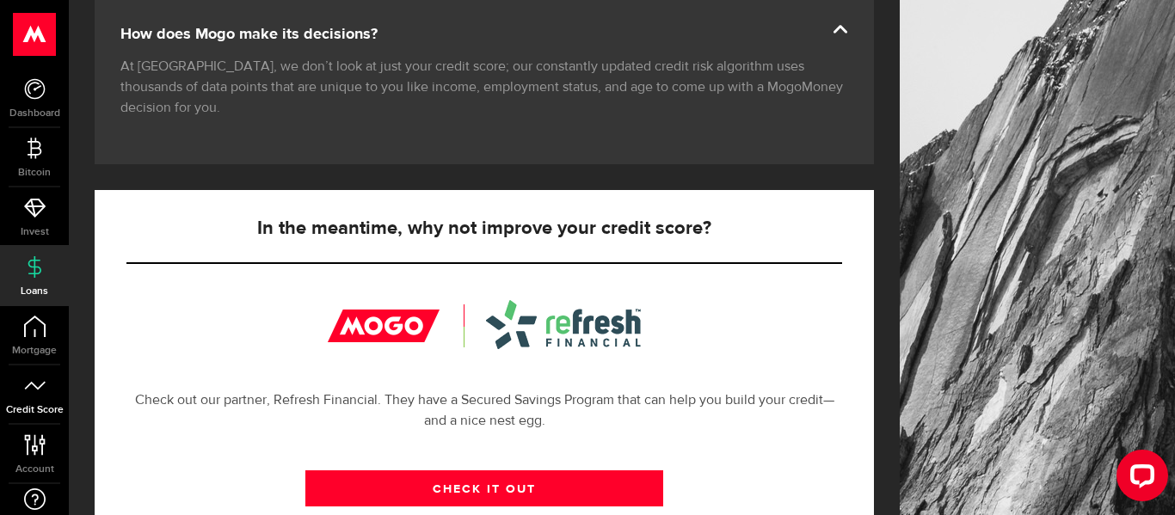
click at [31, 410] on span "Credit Score" at bounding box center [34, 410] width 69 height 10
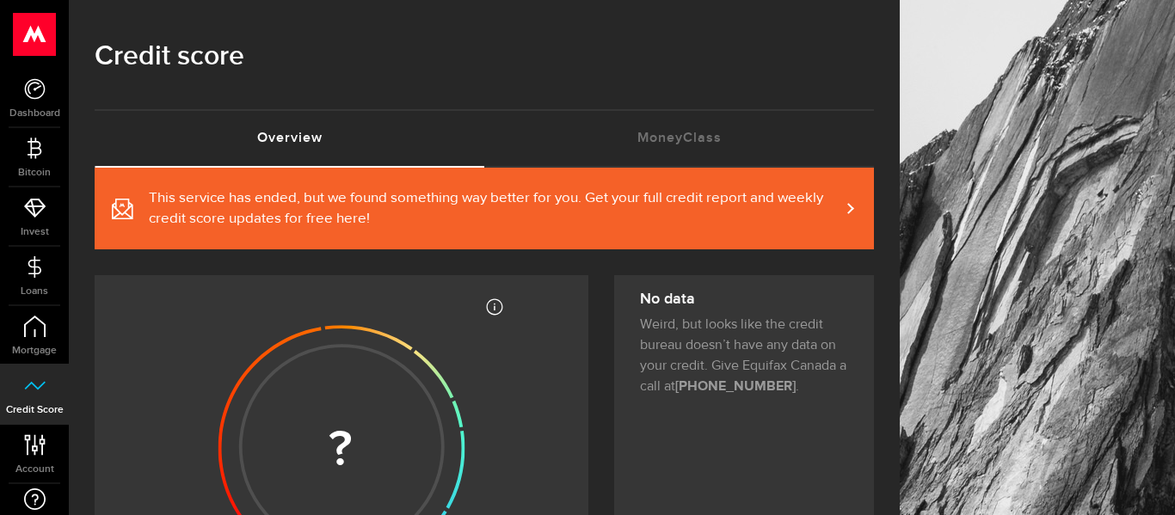
click at [385, 186] on link "This service has ended, but we found something way better for you. Get your ful…" at bounding box center [484, 209] width 779 height 82
click at [30, 349] on span "Mortgage" at bounding box center [34, 351] width 69 height 10
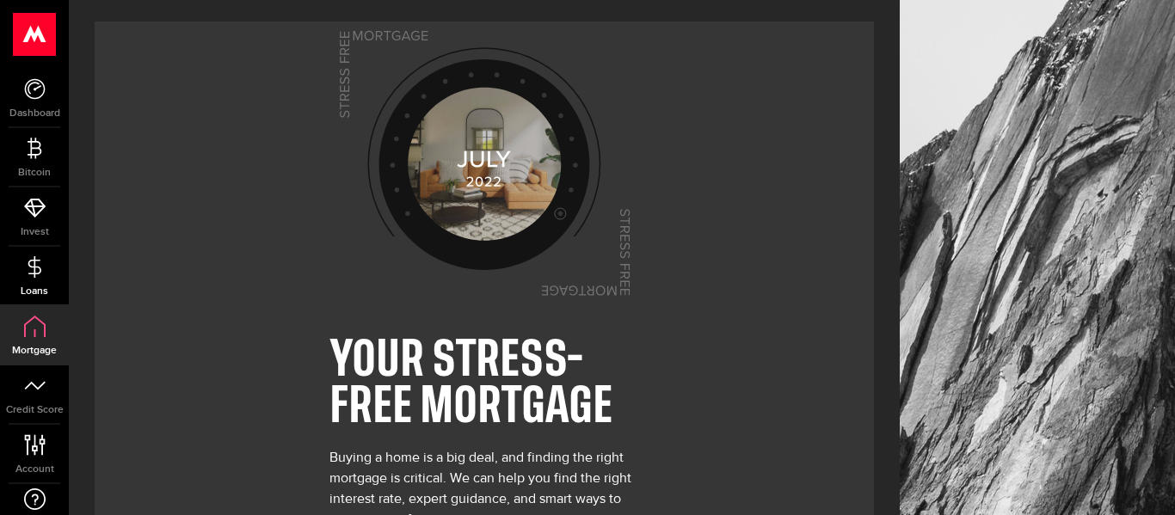
click at [41, 301] on link "Loans" at bounding box center [34, 276] width 69 height 58
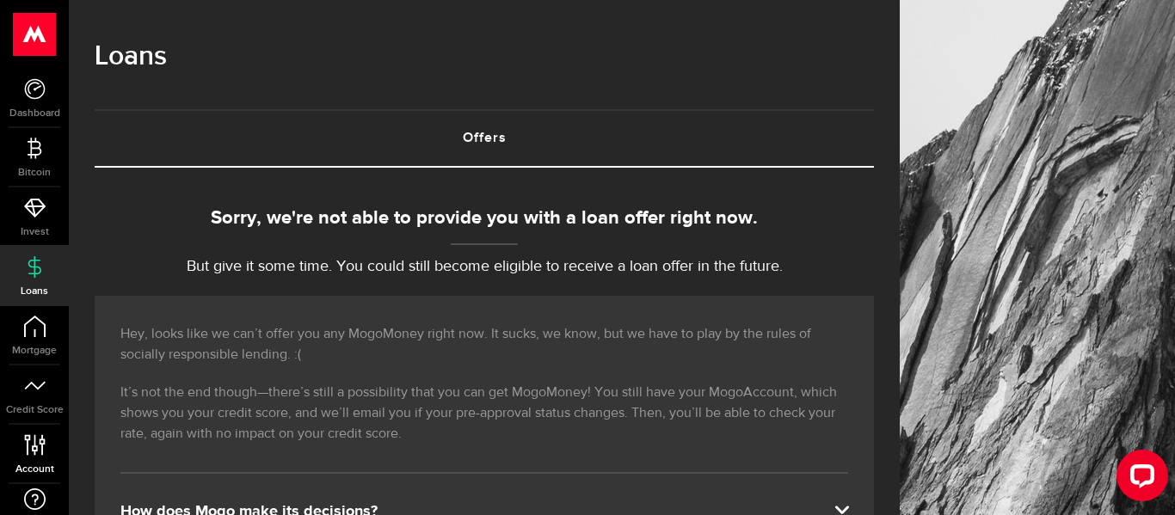
click at [44, 465] on span "Account" at bounding box center [34, 470] width 69 height 10
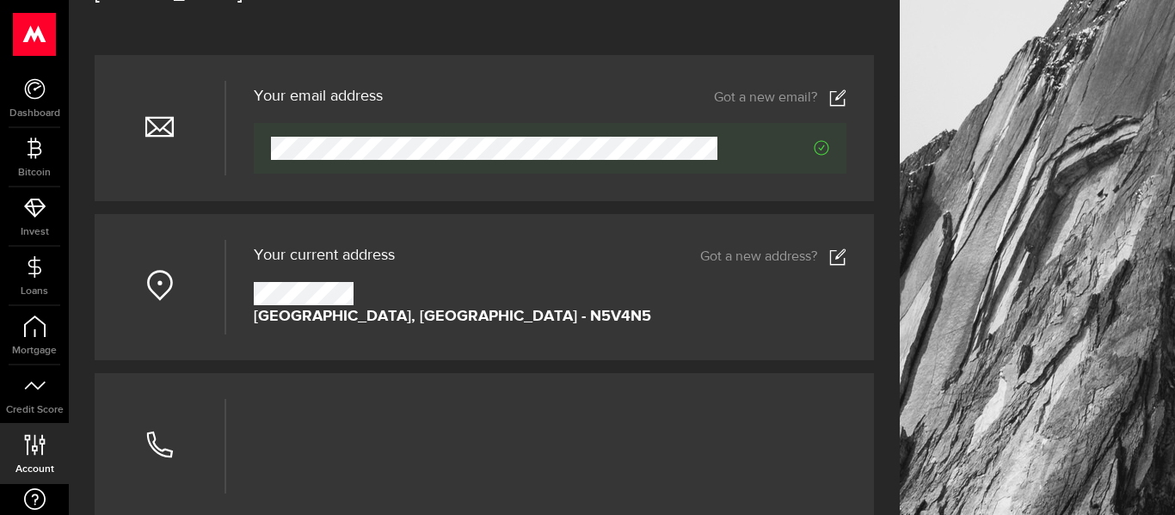
scroll to position [131, 0]
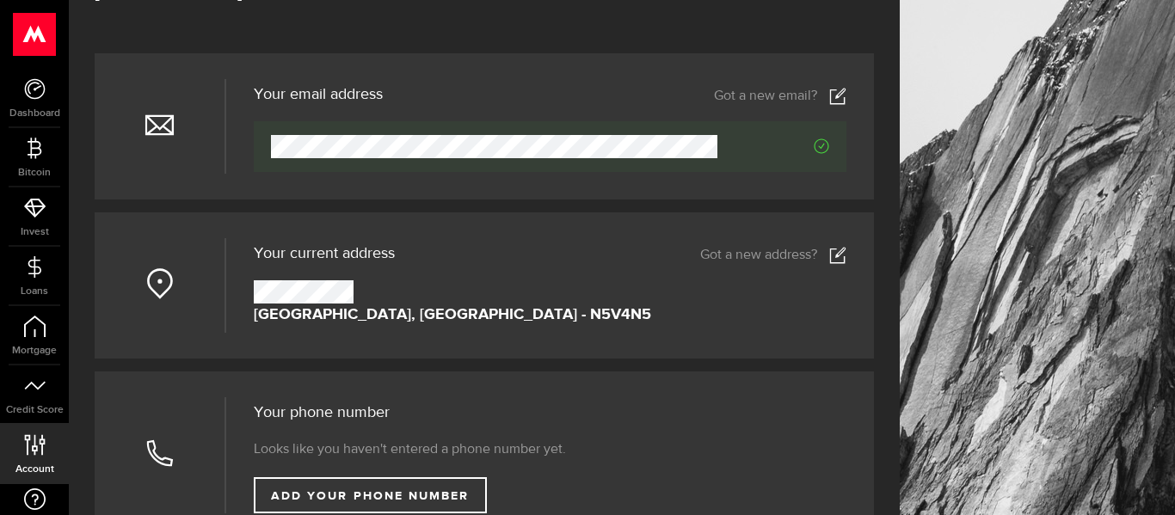
click at [832, 252] on icon at bounding box center [837, 255] width 17 height 17
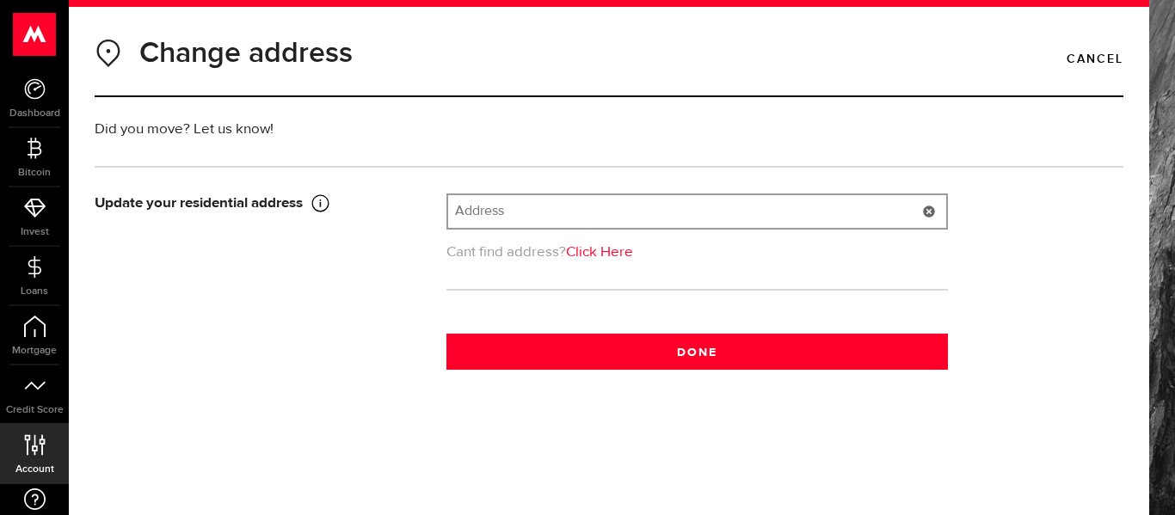
click at [586, 198] on input "text" at bounding box center [697, 211] width 498 height 33
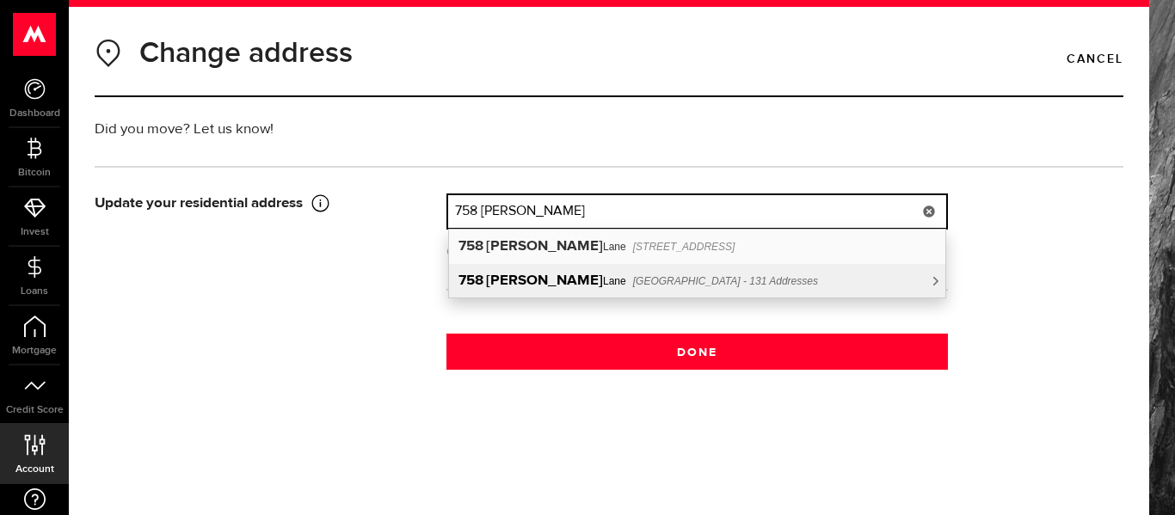
click at [616, 294] on div "[STREET_ADDRESS][PERSON_NAME] - 131 Addresses" at bounding box center [697, 281] width 496 height 34
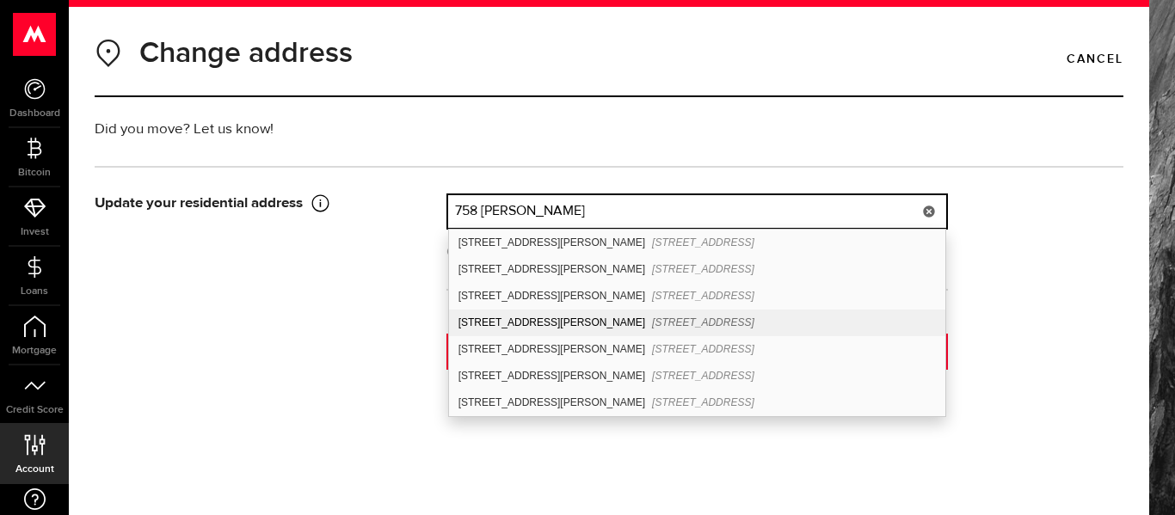
click at [542, 329] on div "[STREET_ADDRESS][PERSON_NAME]" at bounding box center [697, 323] width 496 height 27
type input "[STREET_ADDRESS][PERSON_NAME]"
type input "758"
type input "[PERSON_NAME]"
type input "[GEOGRAPHIC_DATA]"
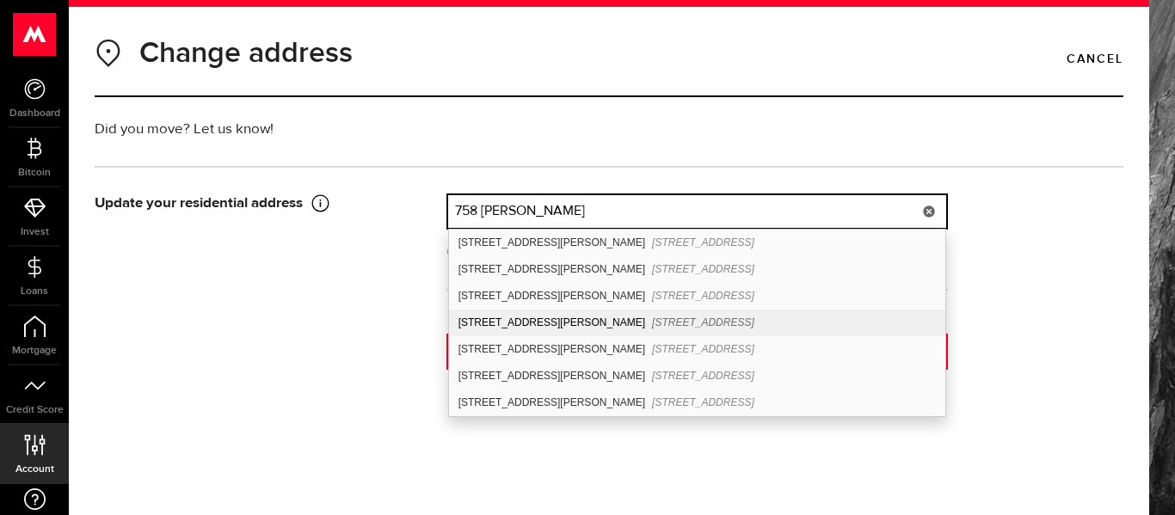
type input "104"
select select "ON"
type input "N5Y 4Y1"
type input "[GEOGRAPHIC_DATA]"
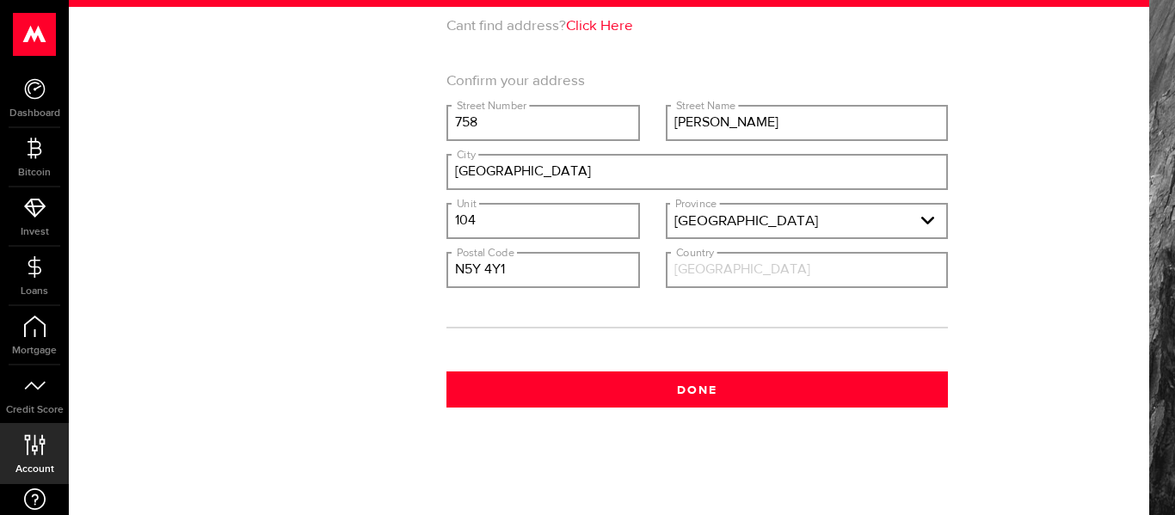
scroll to position [229, 0]
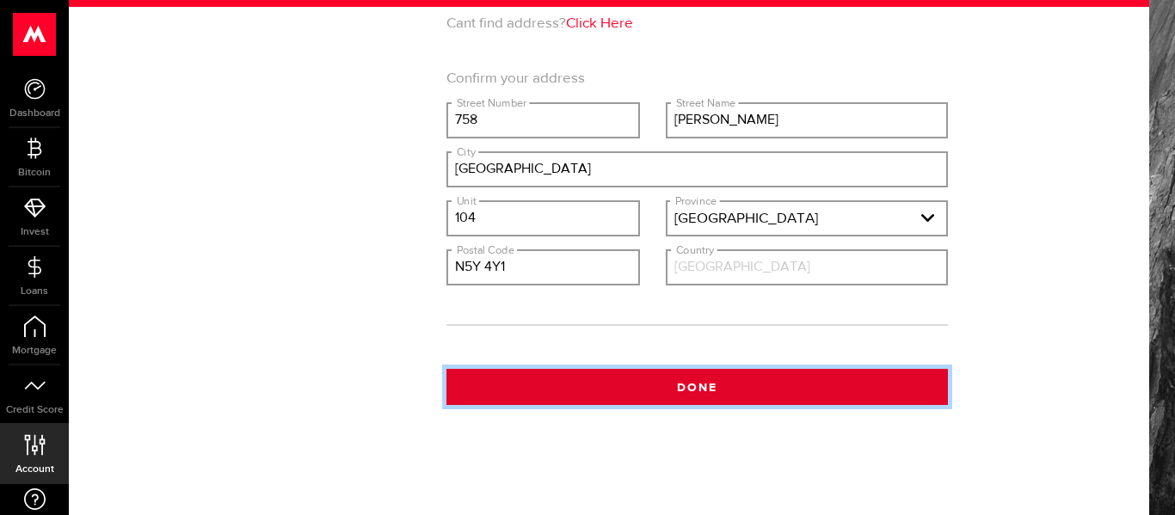
click at [578, 385] on button "Done" at bounding box center [697, 387] width 502 height 36
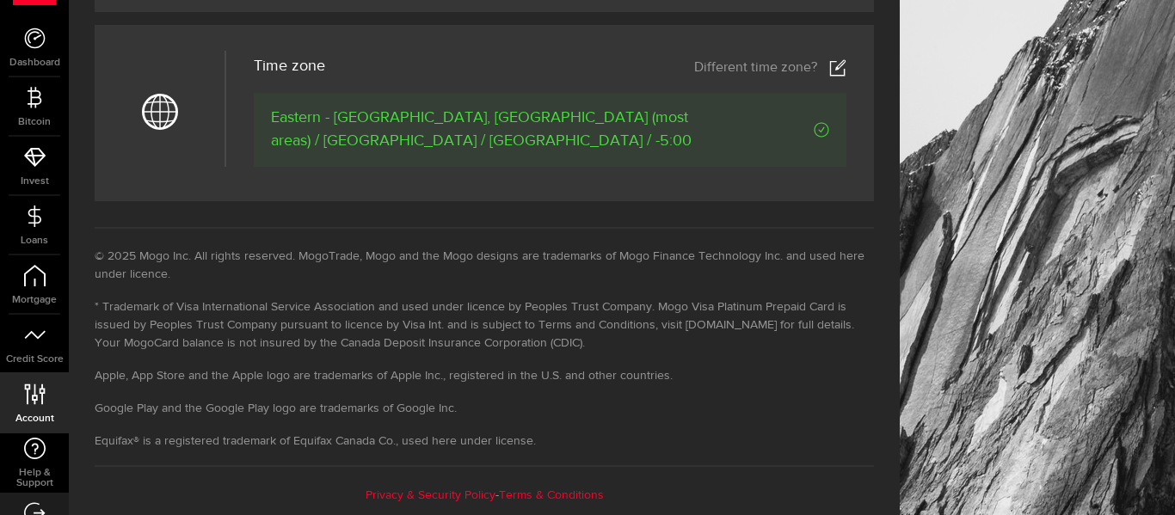
scroll to position [88, 0]
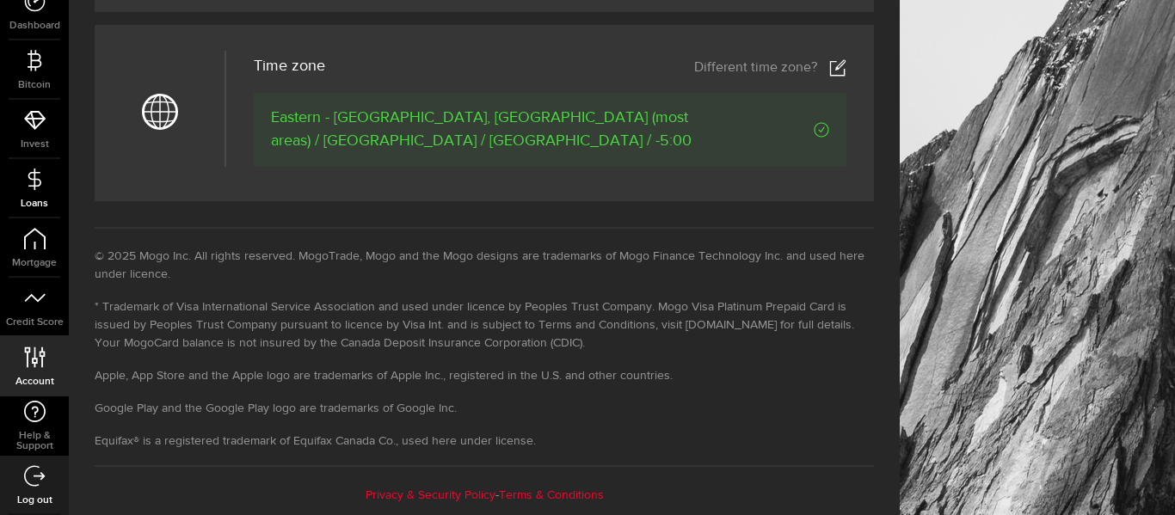
click at [33, 211] on link "Loans" at bounding box center [34, 188] width 69 height 58
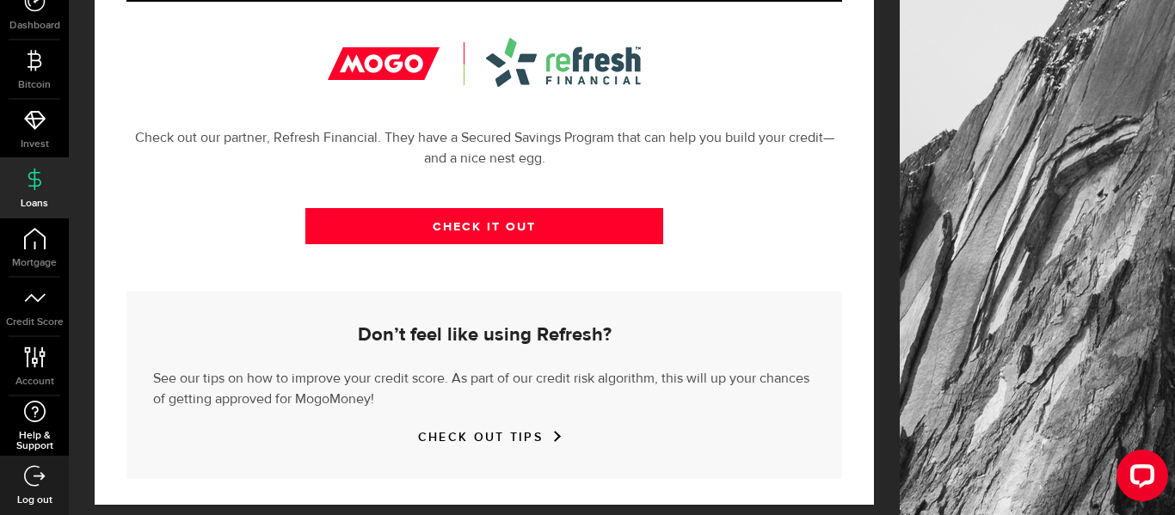
scroll to position [662, 0]
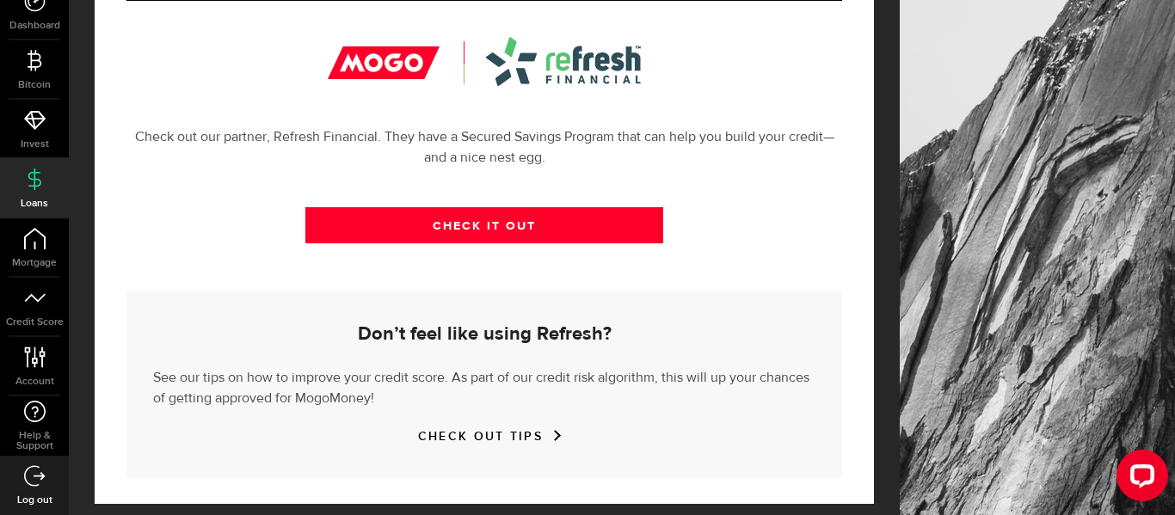
click at [46, 476] on link "Log out" at bounding box center [34, 485] width 69 height 58
